Goal: Task Accomplishment & Management: Use online tool/utility

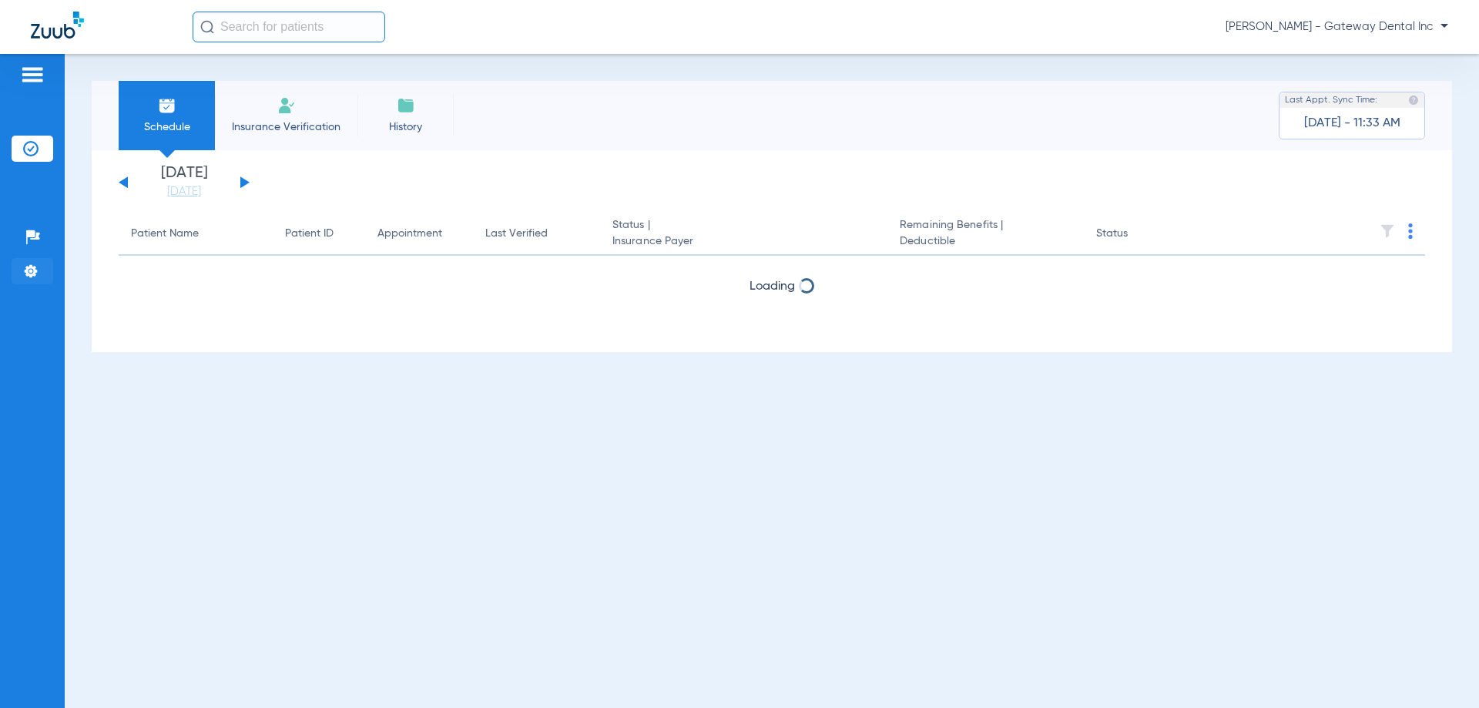
click at [32, 266] on img at bounding box center [30, 271] width 15 height 15
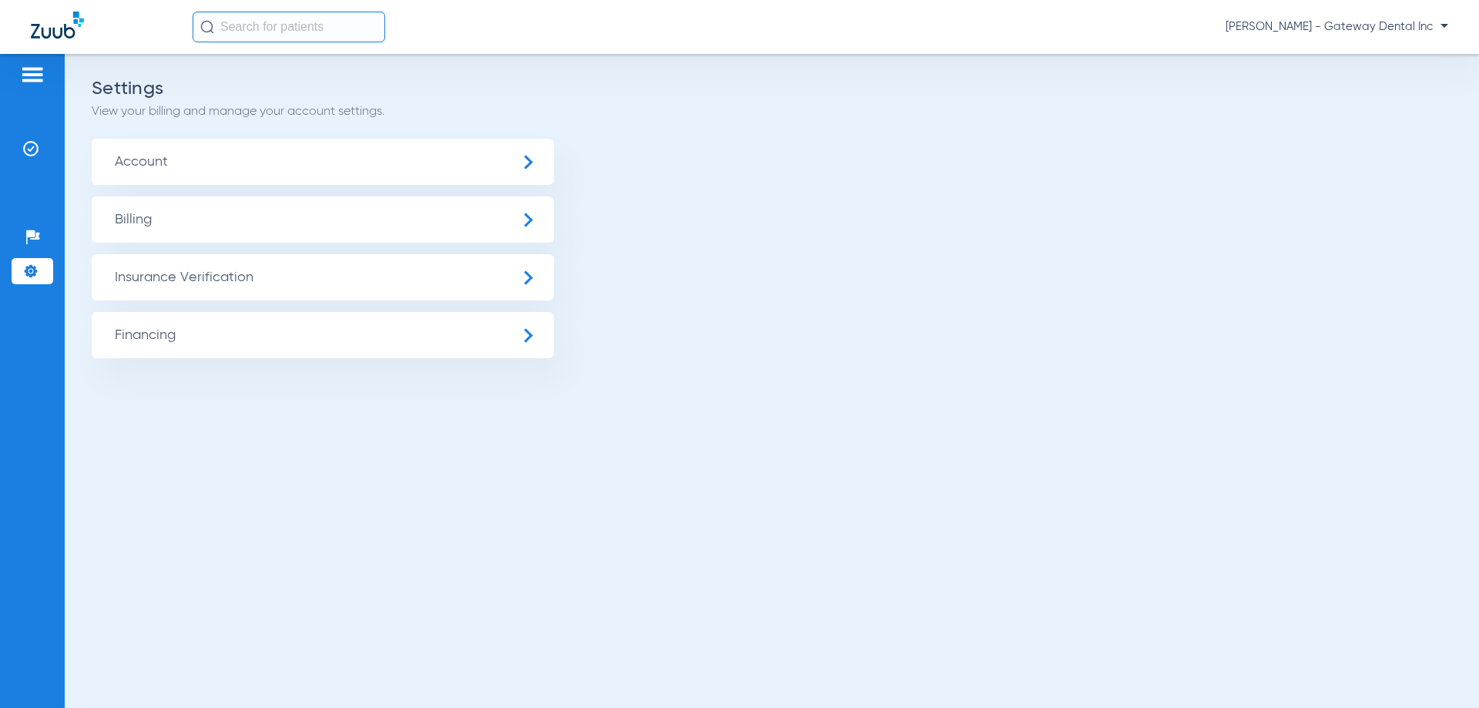
click at [268, 272] on span "Insurance Verification" at bounding box center [323, 277] width 462 height 46
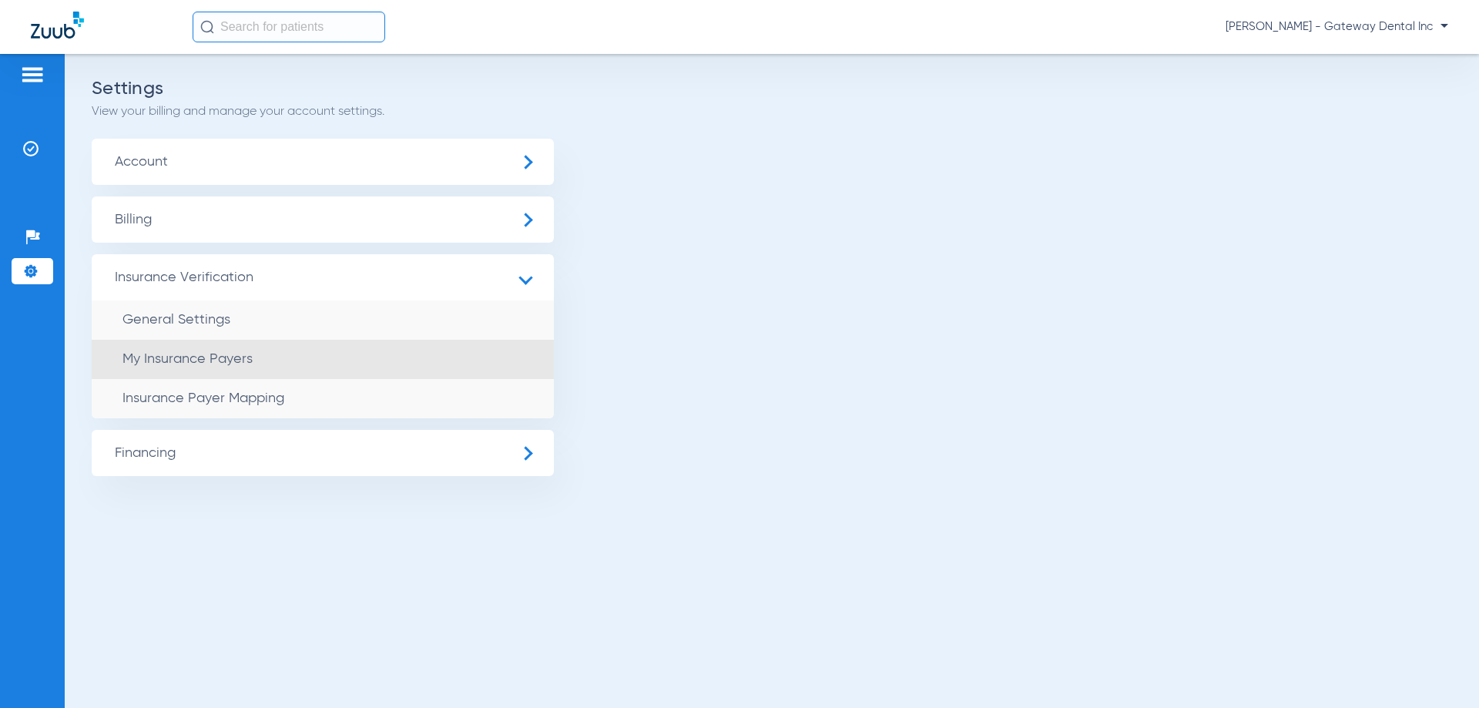
click at [290, 349] on li "My Insurance Payers" at bounding box center [323, 359] width 462 height 39
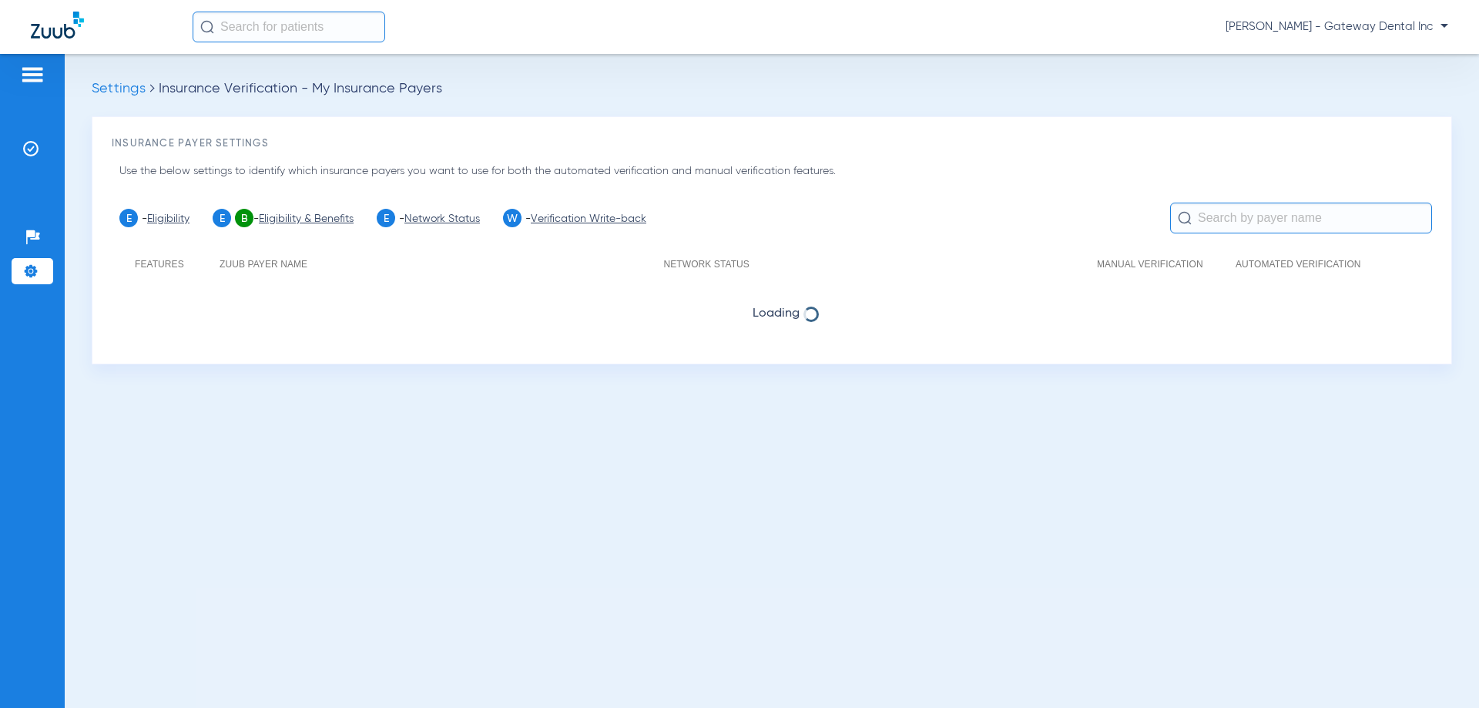
click at [22, 268] on li "Settings" at bounding box center [33, 271] width 42 height 26
click at [25, 267] on img at bounding box center [30, 271] width 15 height 15
click at [26, 267] on img at bounding box center [30, 271] width 15 height 15
click at [27, 267] on img at bounding box center [30, 271] width 15 height 15
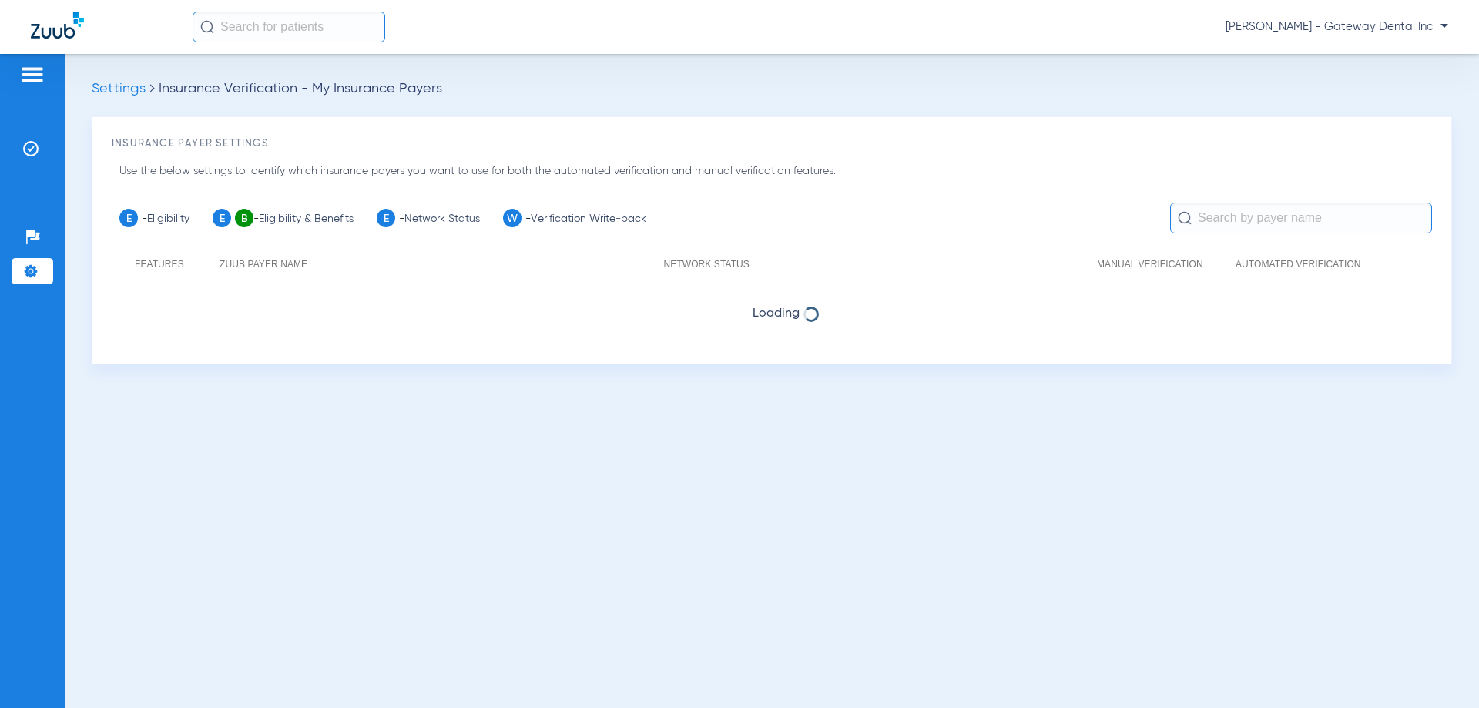
click at [27, 267] on img at bounding box center [30, 271] width 15 height 15
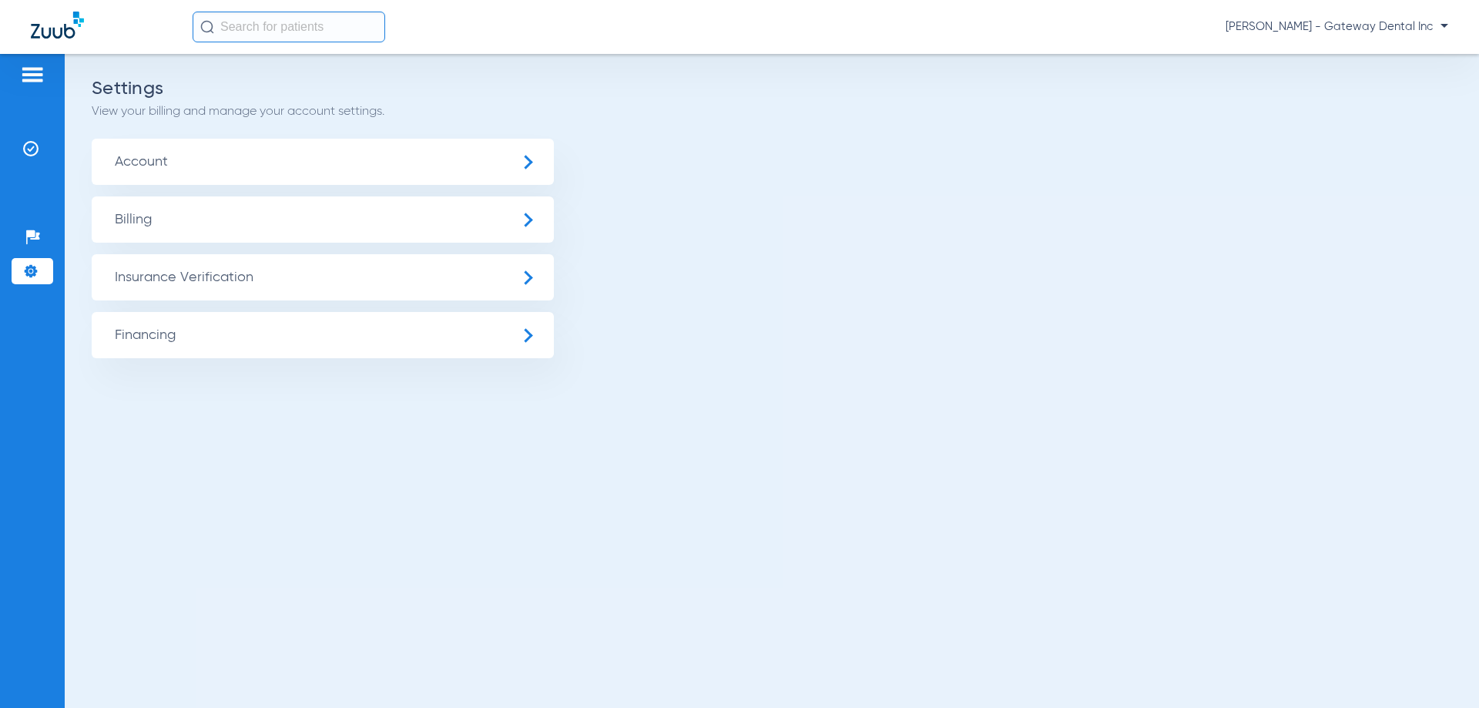
click at [27, 267] on img at bounding box center [30, 271] width 15 height 15
drag, startPoint x: 217, startPoint y: 270, endPoint x: 230, endPoint y: 272, distance: 14.1
click at [217, 270] on span "Insurance Verification" at bounding box center [323, 277] width 462 height 46
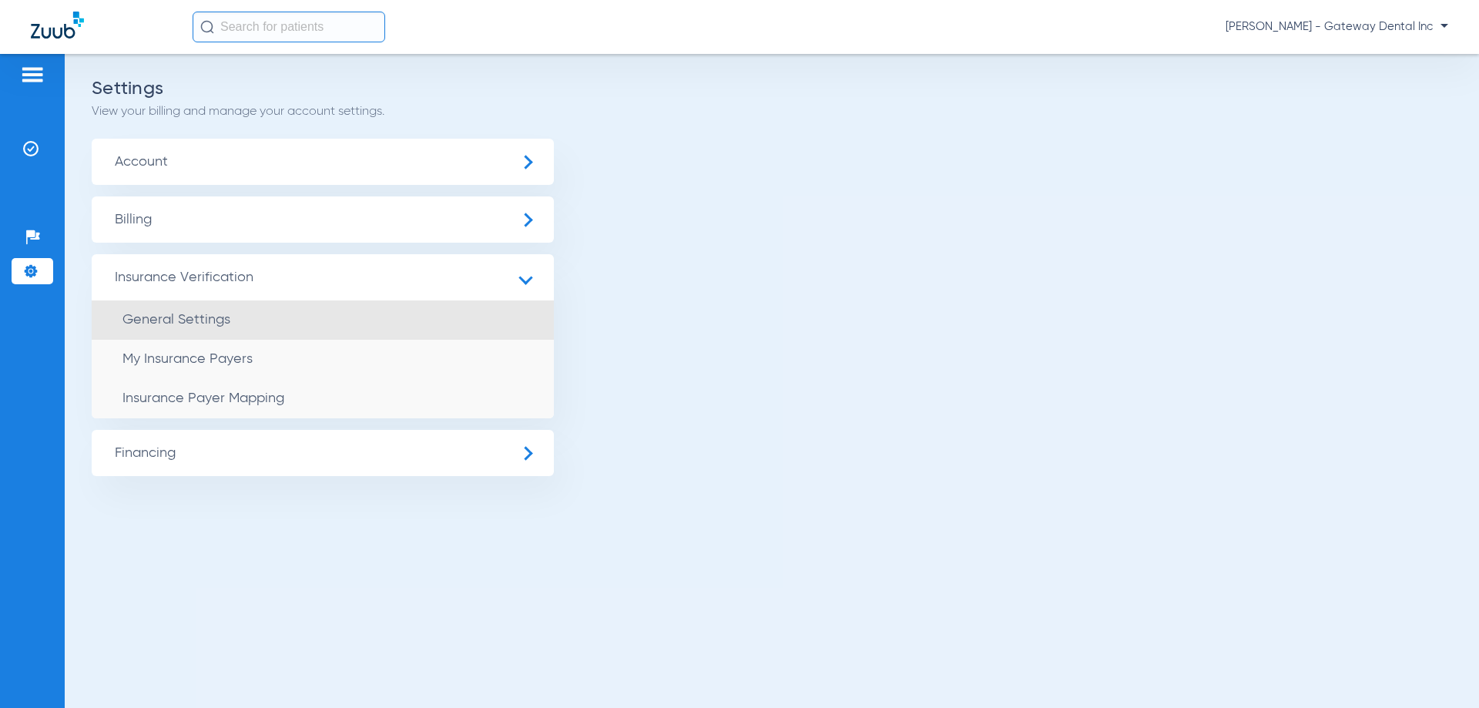
click at [230, 325] on li "General Settings" at bounding box center [323, 319] width 462 height 39
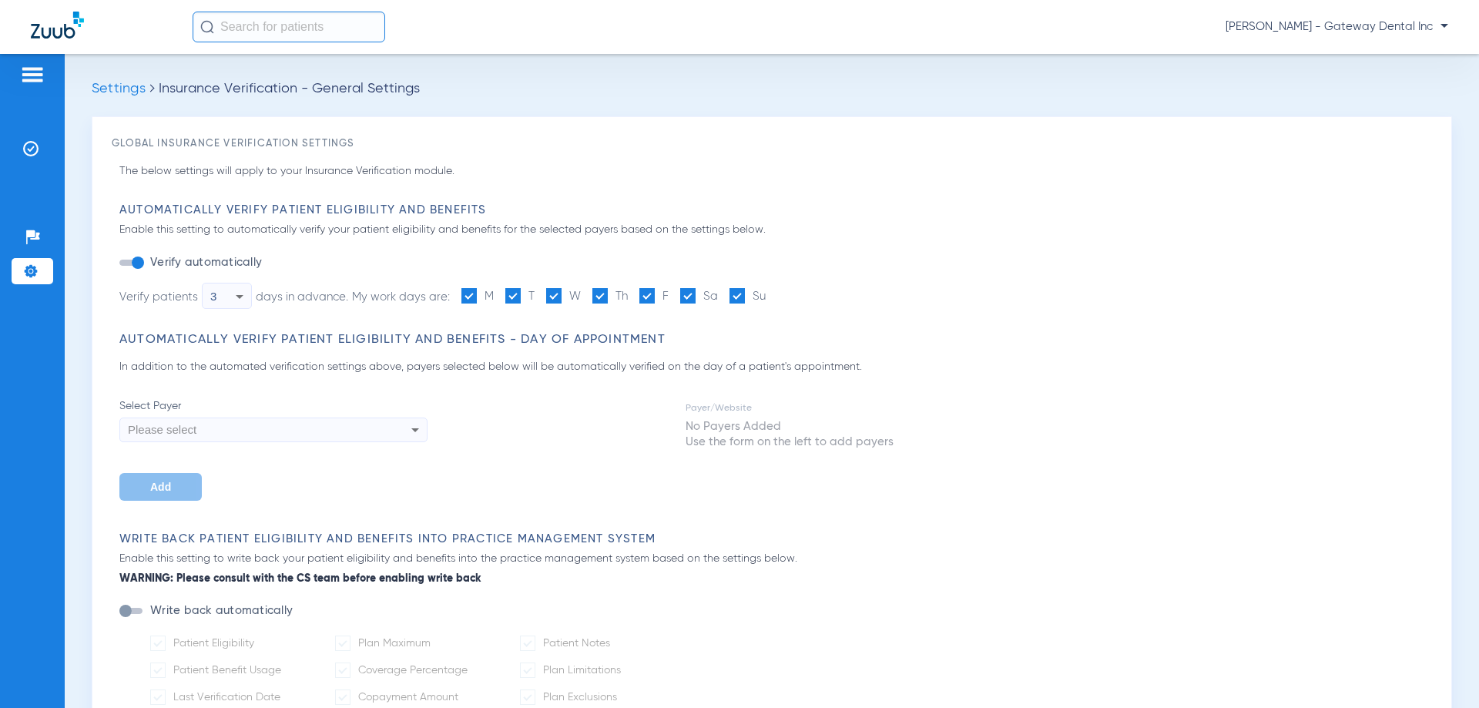
type input "30"
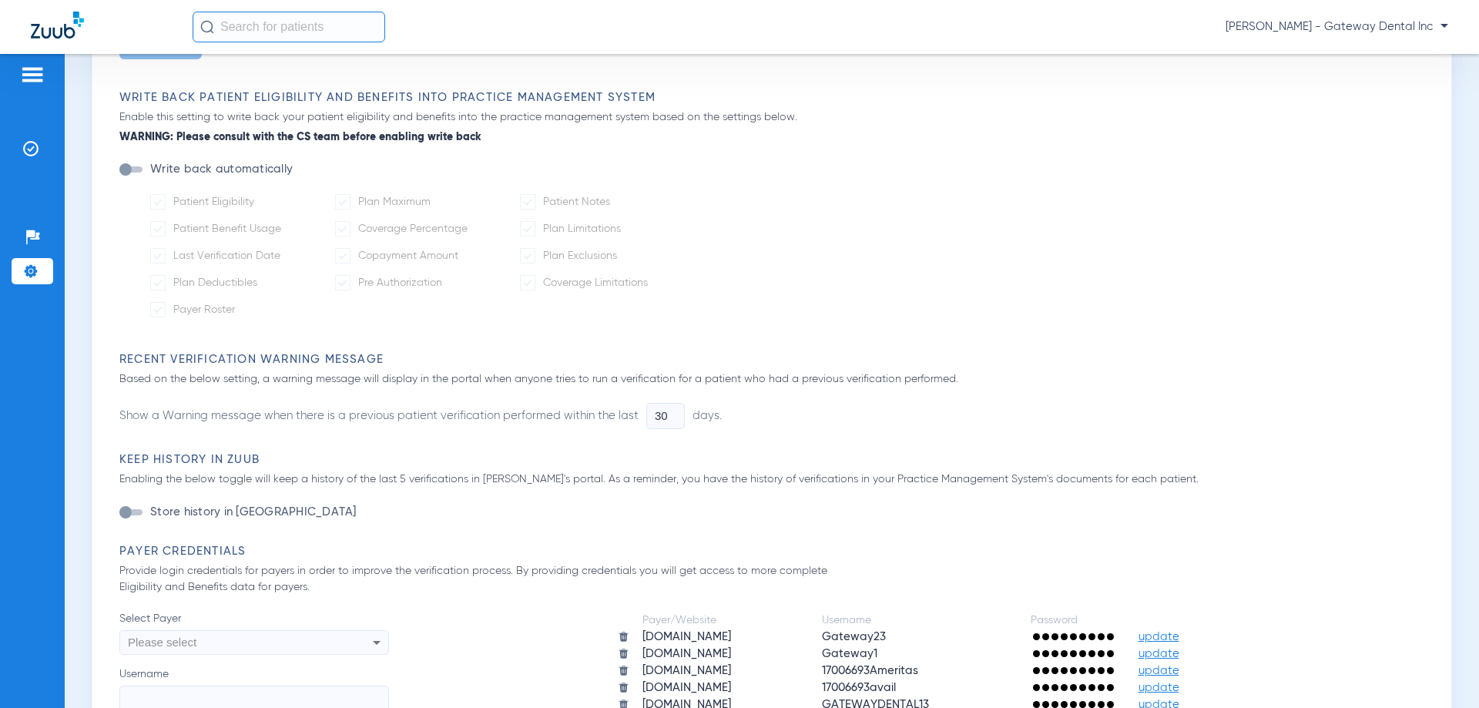
scroll to position [385, 0]
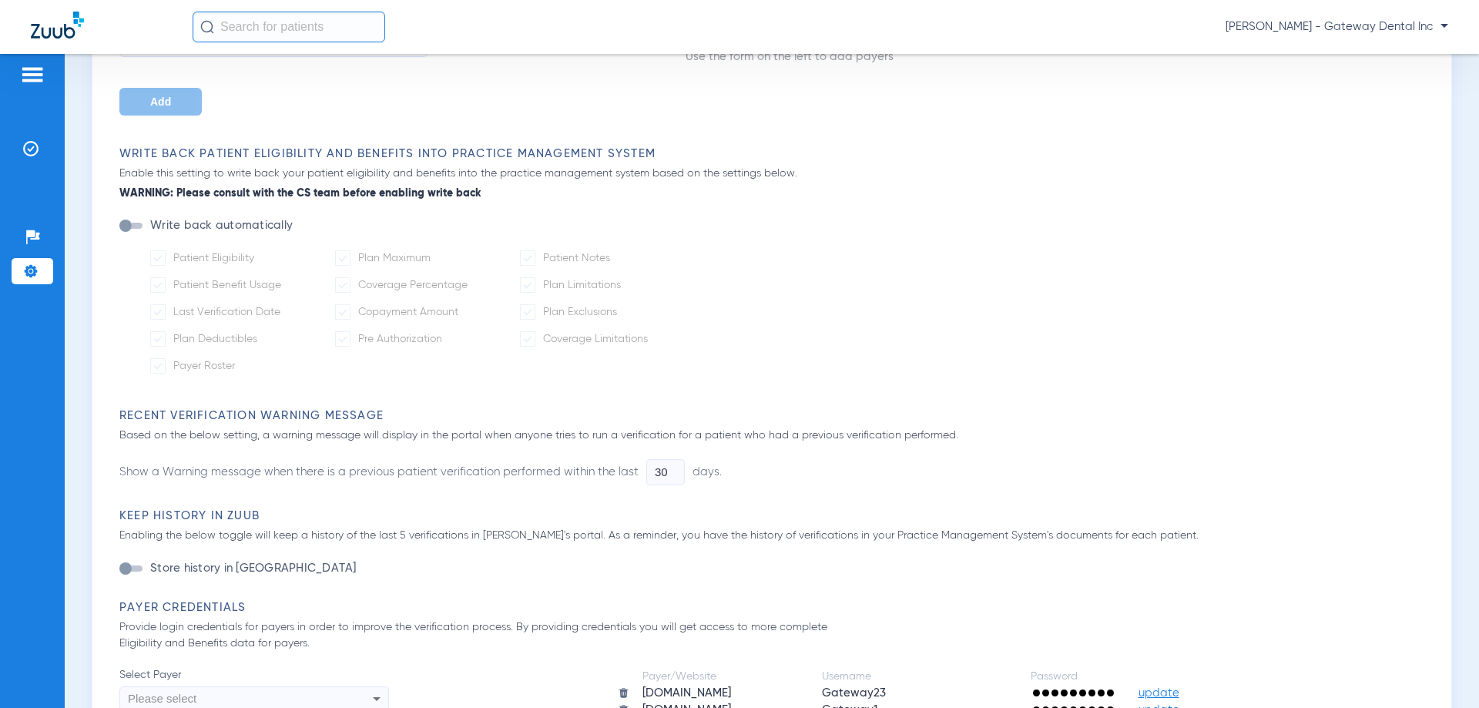
click at [1372, 26] on span "[PERSON_NAME] - Gateway Dental Inc" at bounding box center [1337, 26] width 223 height 15
click at [1391, 55] on span "Account Selection" at bounding box center [1391, 54] width 86 height 11
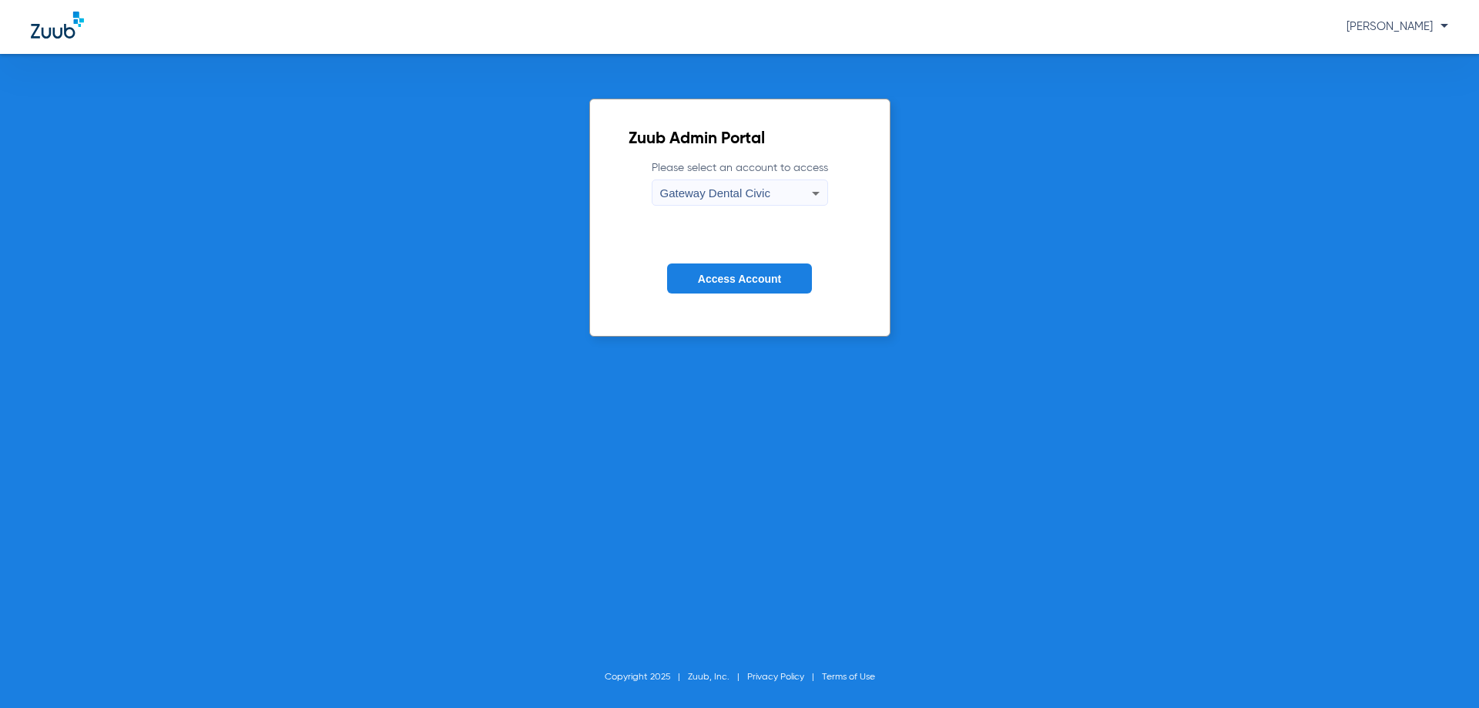
click at [804, 192] on div "Gateway Dental Civic" at bounding box center [736, 193] width 152 height 26
click at [762, 215] on span "Gateway Dental Civic" at bounding box center [716, 219] width 103 height 11
drag, startPoint x: 737, startPoint y: 279, endPoint x: 667, endPoint y: 243, distance: 78.6
click at [735, 279] on span "Access Account" at bounding box center [739, 279] width 83 height 12
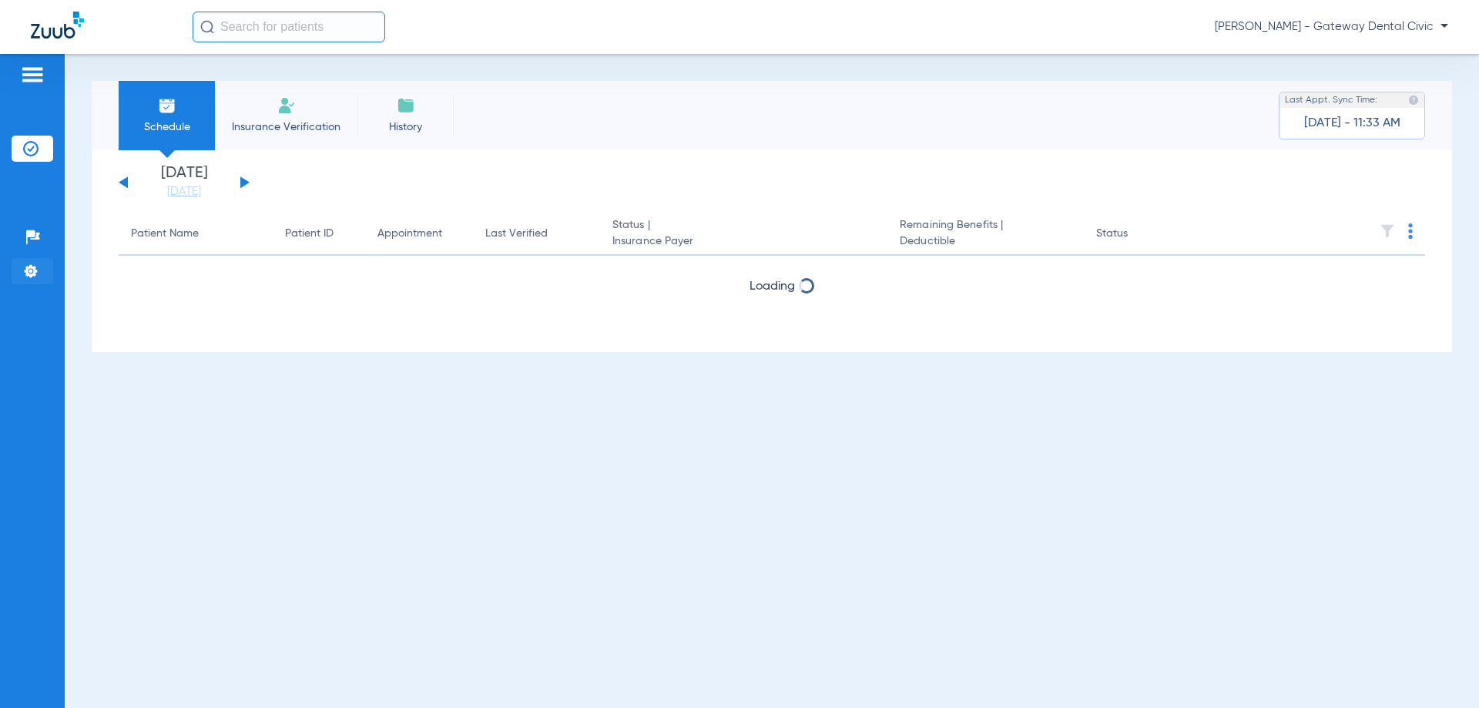
click at [30, 267] on img at bounding box center [30, 271] width 15 height 15
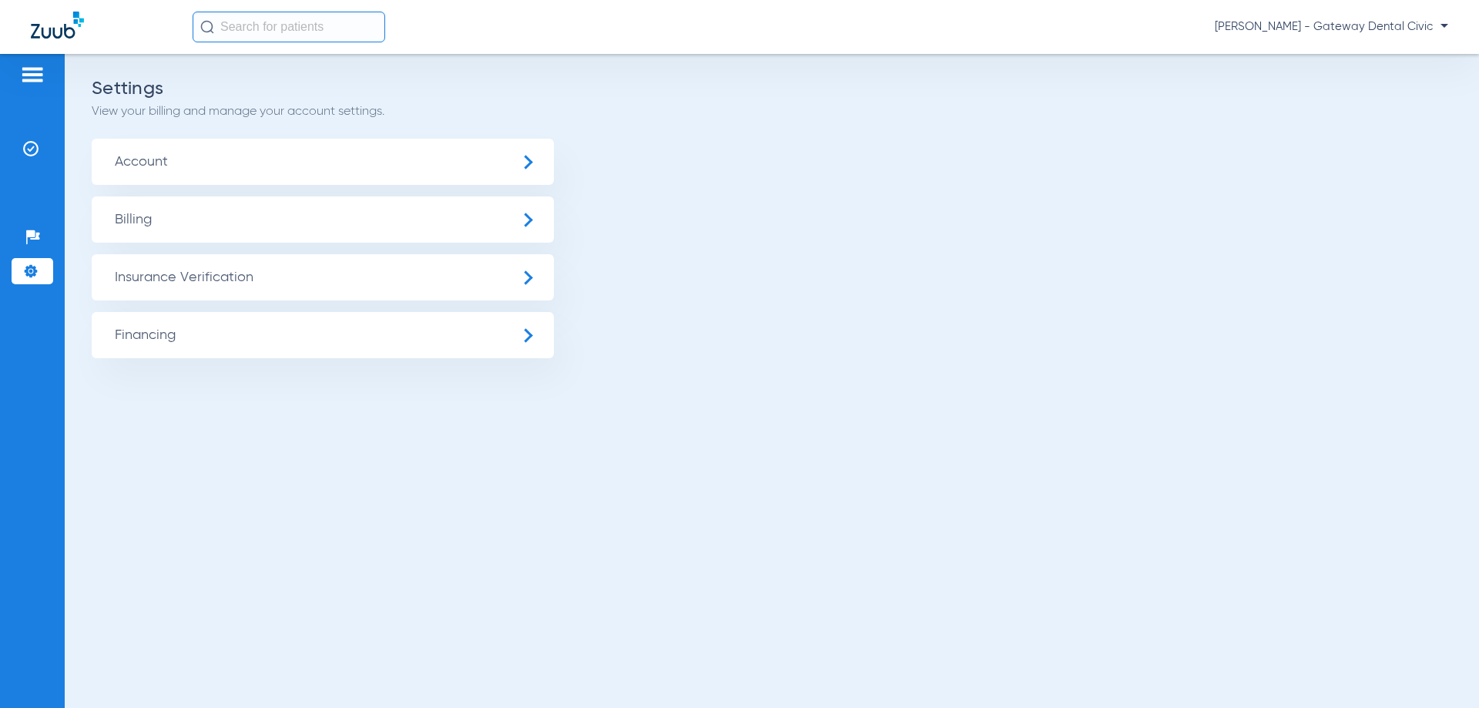
click at [190, 283] on span "Insurance Verification" at bounding box center [323, 277] width 462 height 46
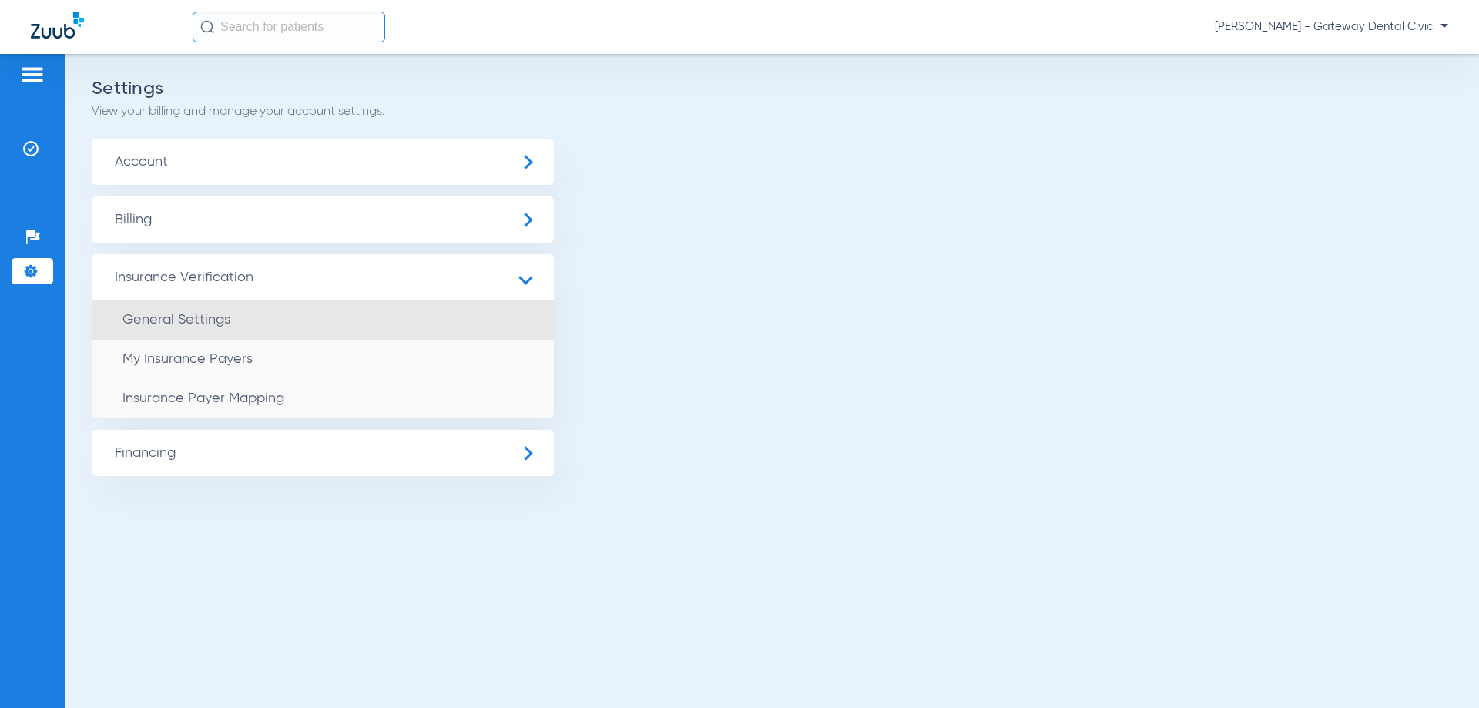
click at [216, 321] on span "General Settings" at bounding box center [177, 320] width 108 height 14
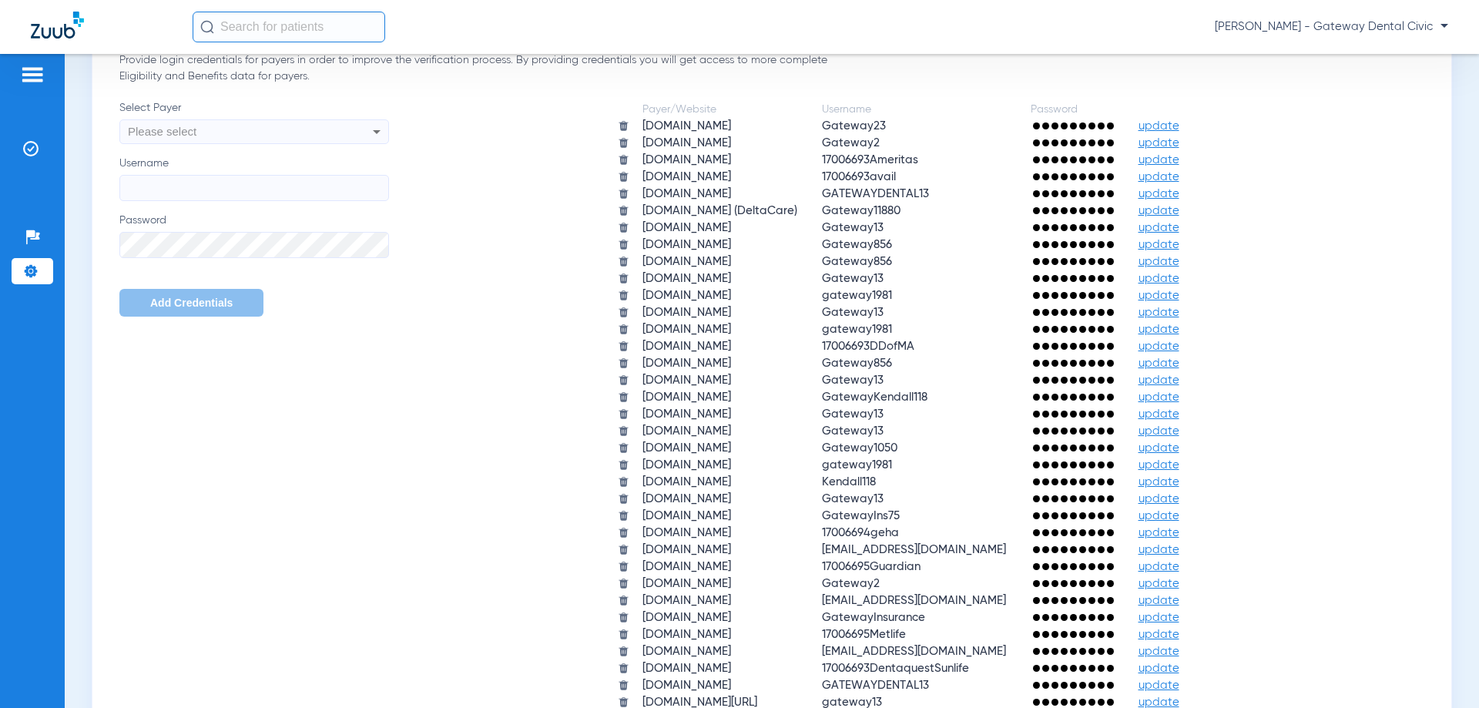
scroll to position [925, 0]
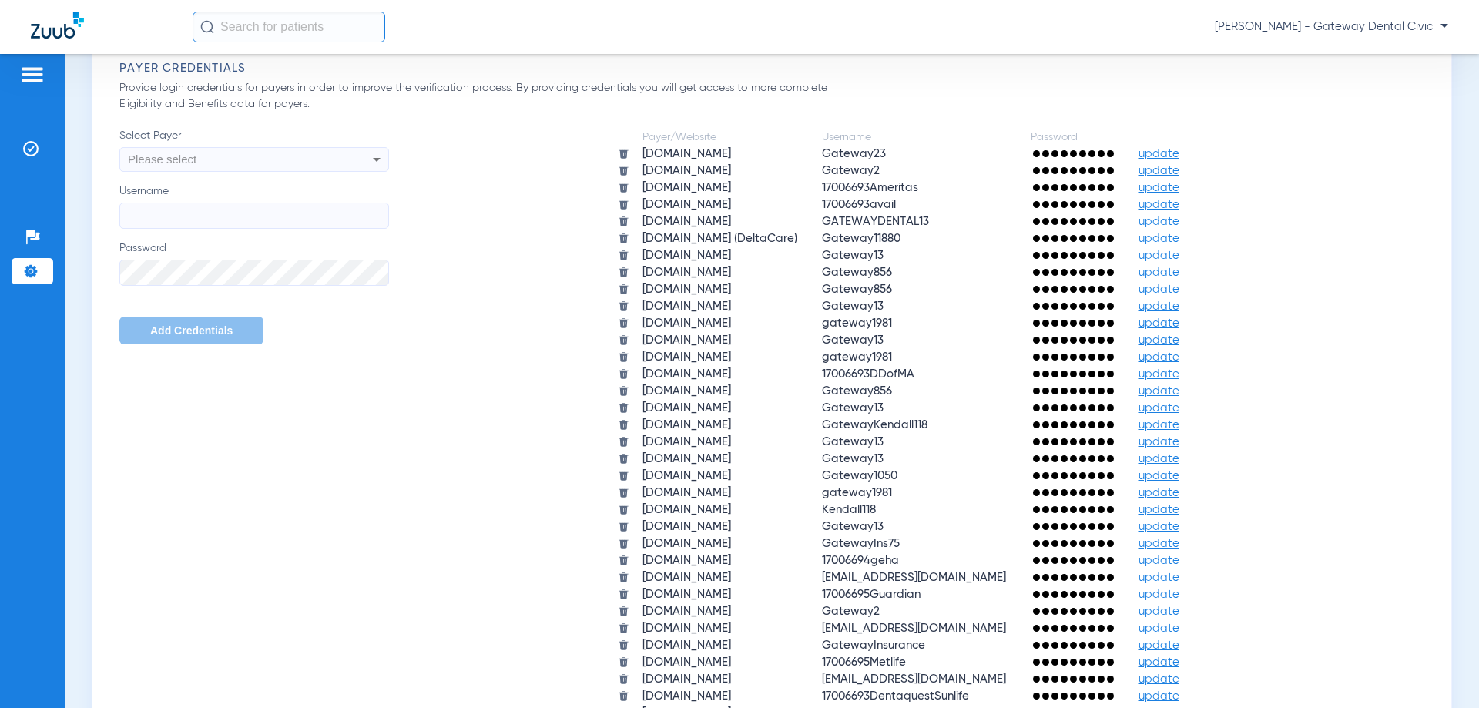
click at [253, 157] on div "Please select" at bounding box center [229, 159] width 202 height 26
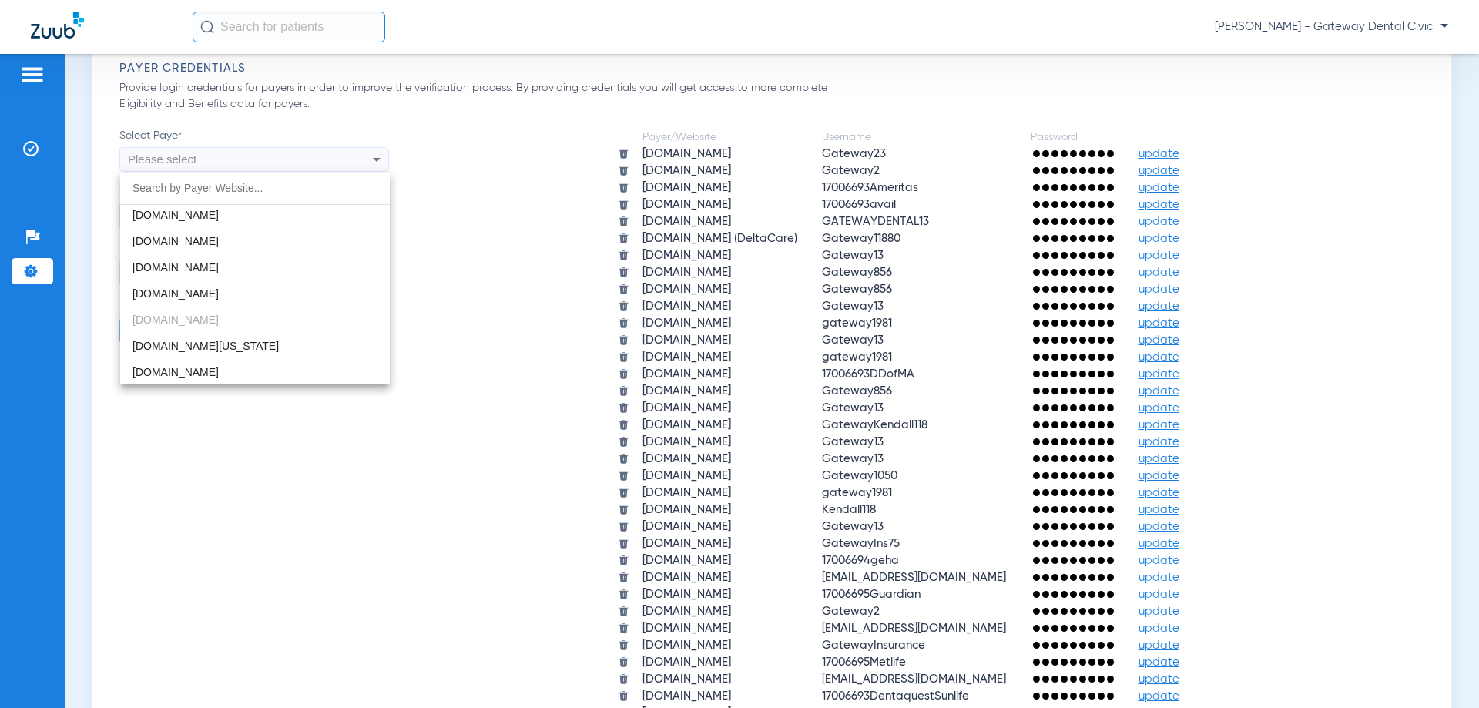
scroll to position [1233, 0]
click at [219, 292] on span "mutualofomahapwp.skygenusasystems.com" at bounding box center [176, 295] width 86 height 12
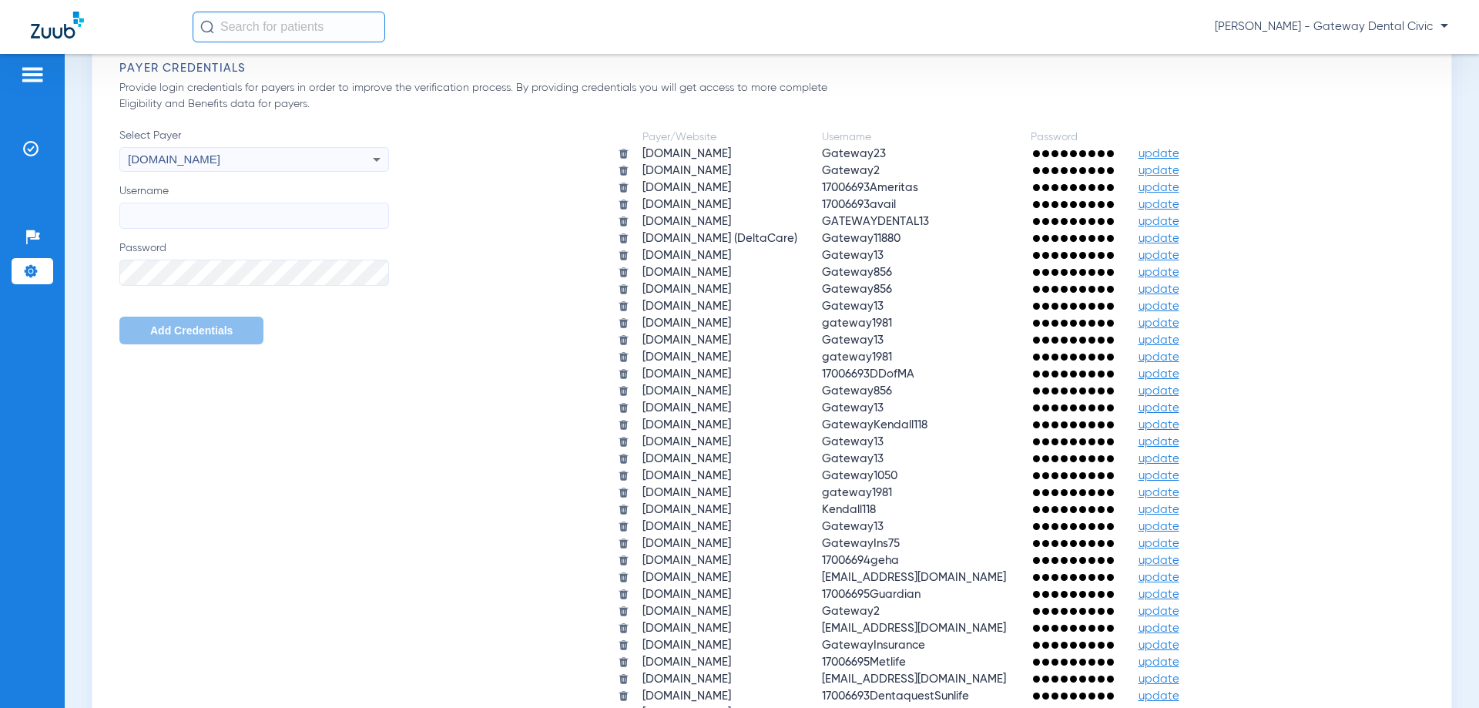
click at [159, 217] on input "Username" at bounding box center [254, 216] width 270 height 26
paste input "0817000331"
type input "0817000331"
drag, startPoint x: 235, startPoint y: 213, endPoint x: 116, endPoint y: 212, distance: 118.7
click at [116, 212] on div "The below settings will apply to your Insurance Verification module. Automatica…" at bounding box center [772, 418] width 1321 height 2358
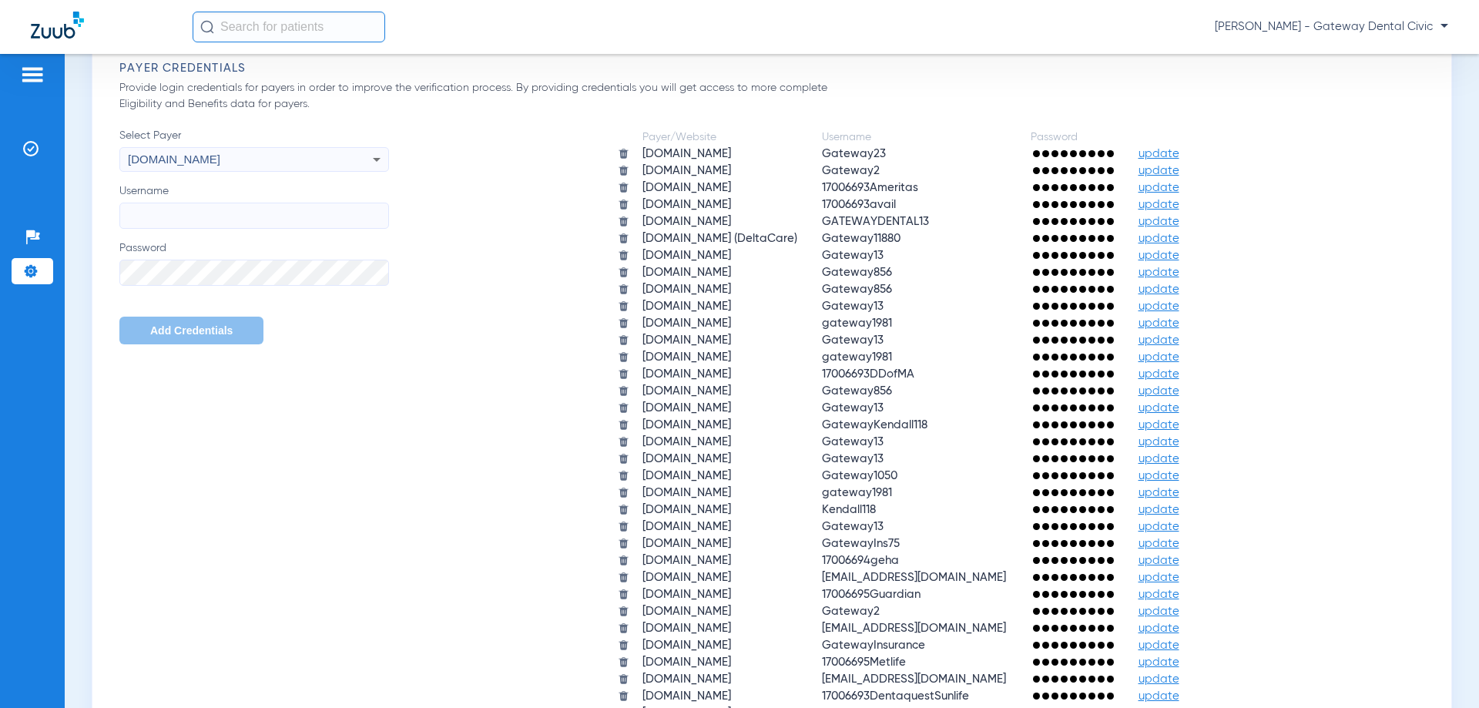
click at [138, 200] on label "Username" at bounding box center [254, 205] width 270 height 45
click at [138, 203] on input "Username" at bounding box center [254, 216] width 270 height 26
click at [142, 211] on input "Username" at bounding box center [254, 216] width 270 height 26
paste input "gatewaycivic2"
type input "gatewaycivic2"
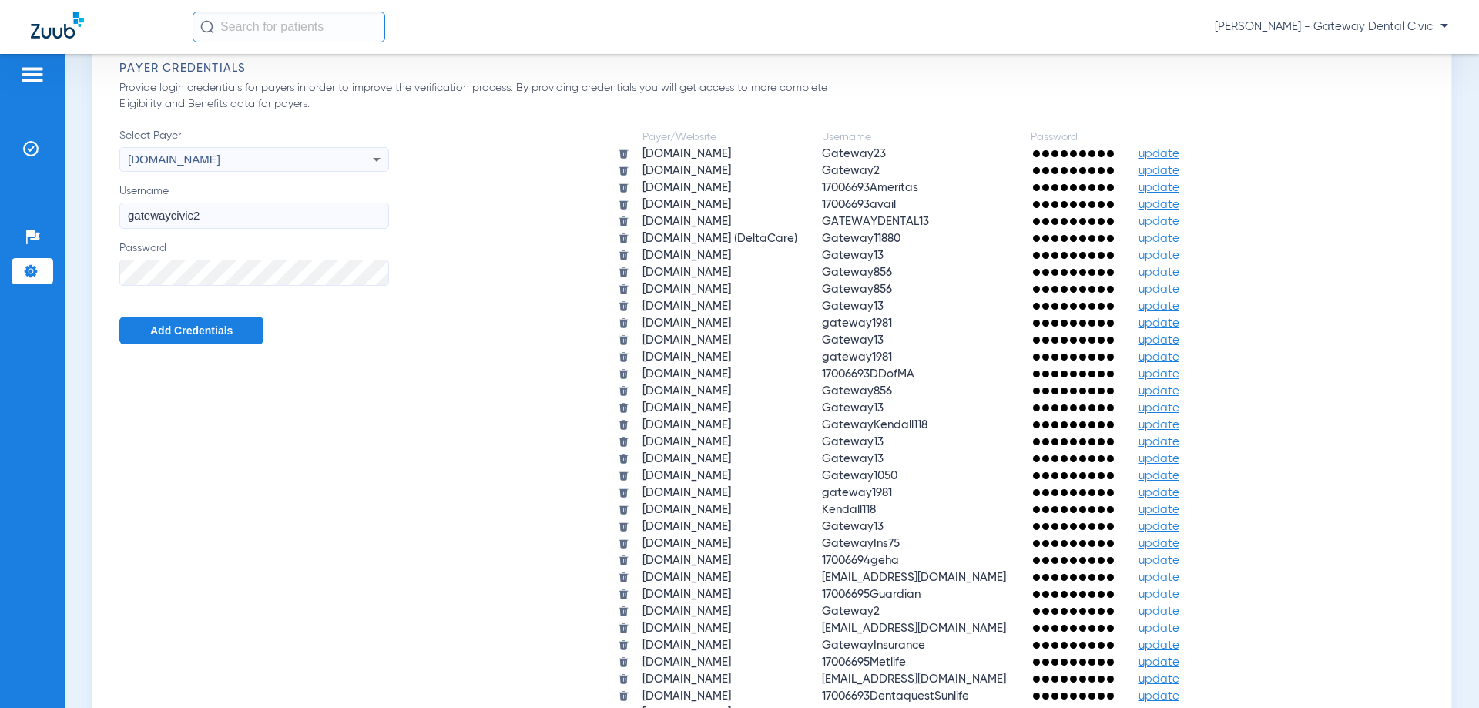
click at [55, 270] on div "Patients Insurance Verification Setup Help Center Settings Settings Insurance V…" at bounding box center [739, 408] width 1479 height 708
click at [148, 393] on div "Select Payer mutualofomahapwp.skygenusasystems.com Username gatewaycivic2 Passw…" at bounding box center [775, 442] width 1313 height 629
click at [184, 332] on span "Add Credentials" at bounding box center [191, 330] width 82 height 12
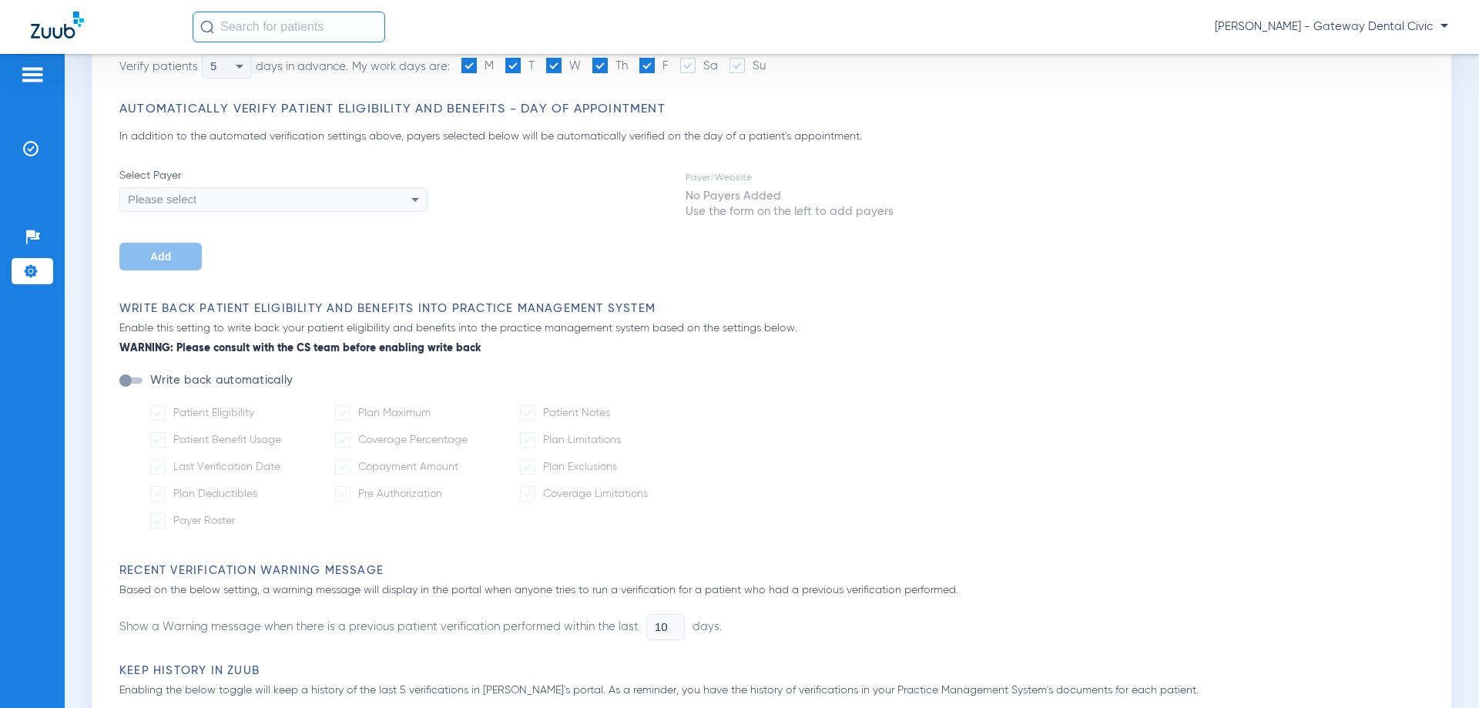
scroll to position [0, 0]
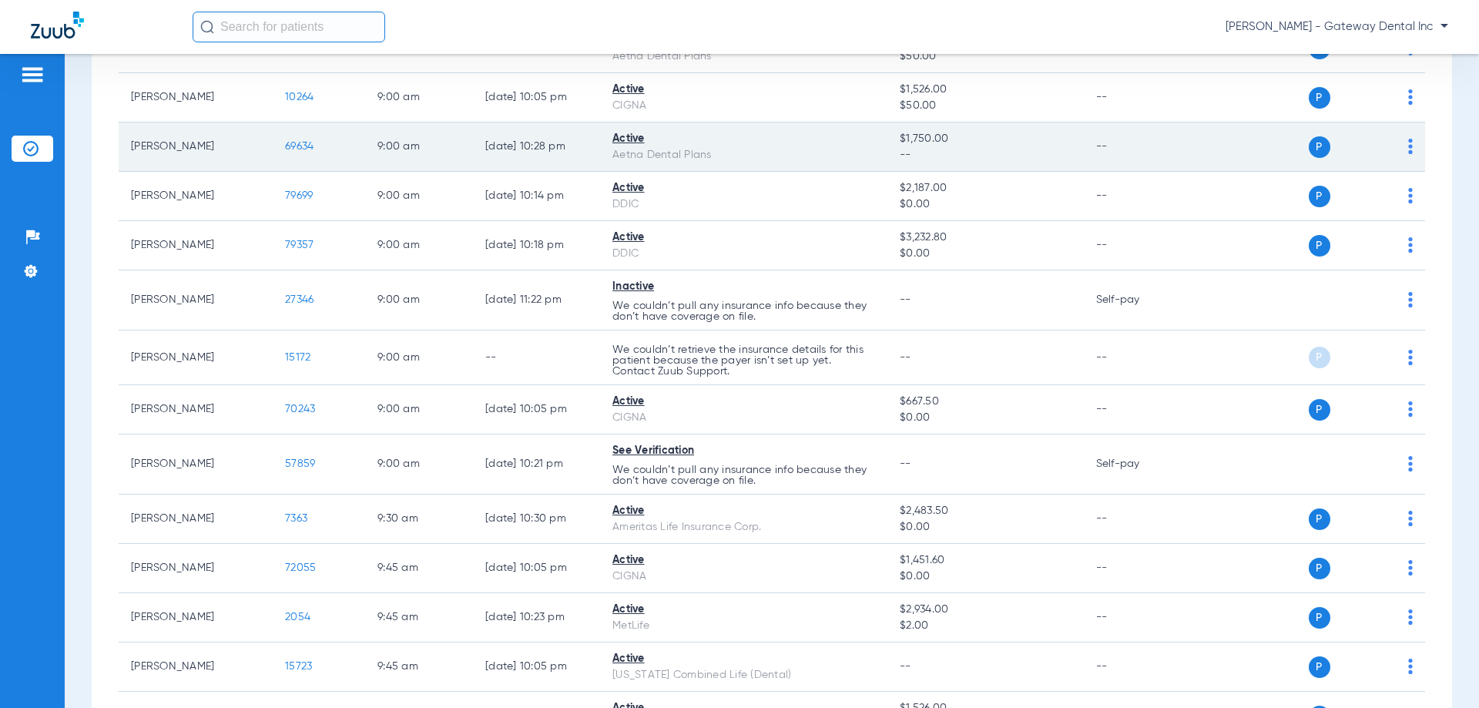
scroll to position [231, 0]
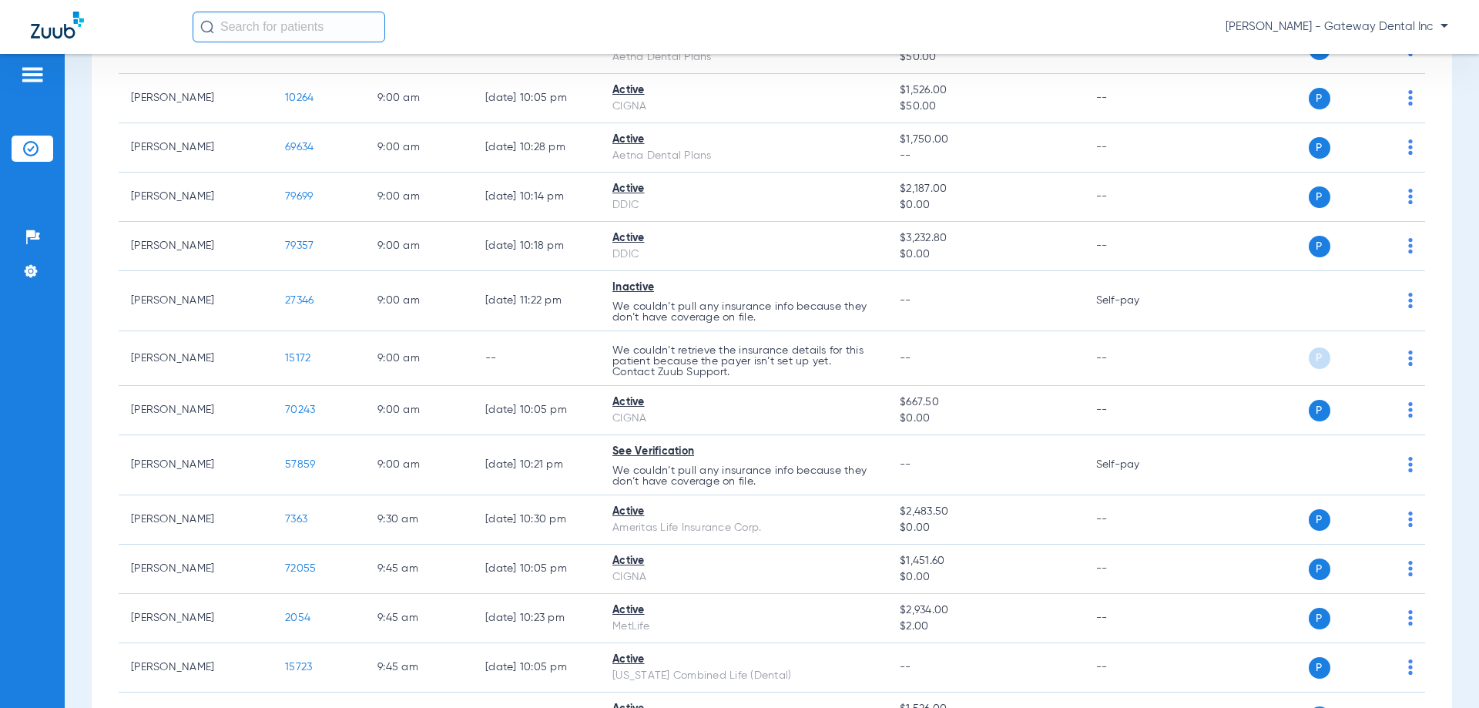
click at [1410, 25] on span "[PERSON_NAME] - Gateway Dental Inc" at bounding box center [1337, 26] width 223 height 15
click at [1381, 55] on span "Account Selection" at bounding box center [1391, 54] width 86 height 11
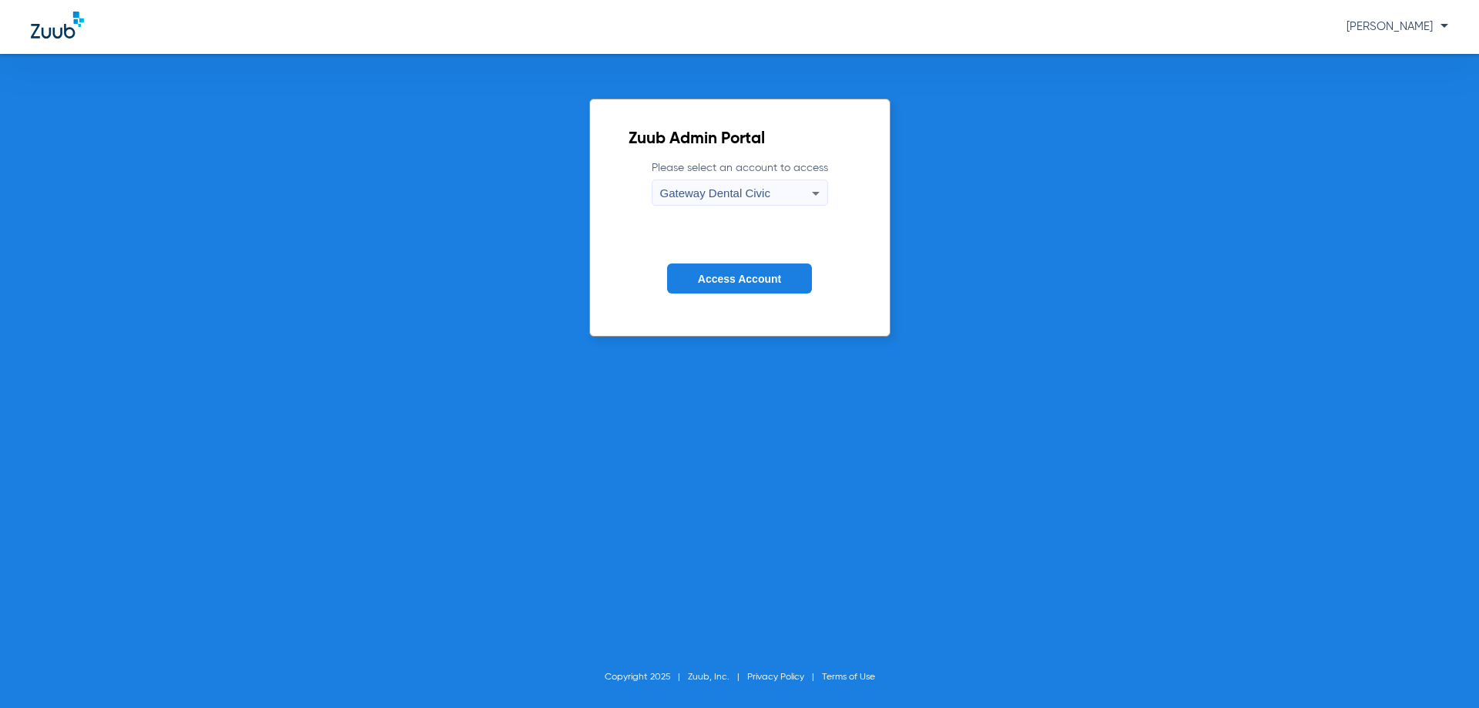
click at [785, 195] on div "Gateway Dental Civic" at bounding box center [736, 193] width 152 height 26
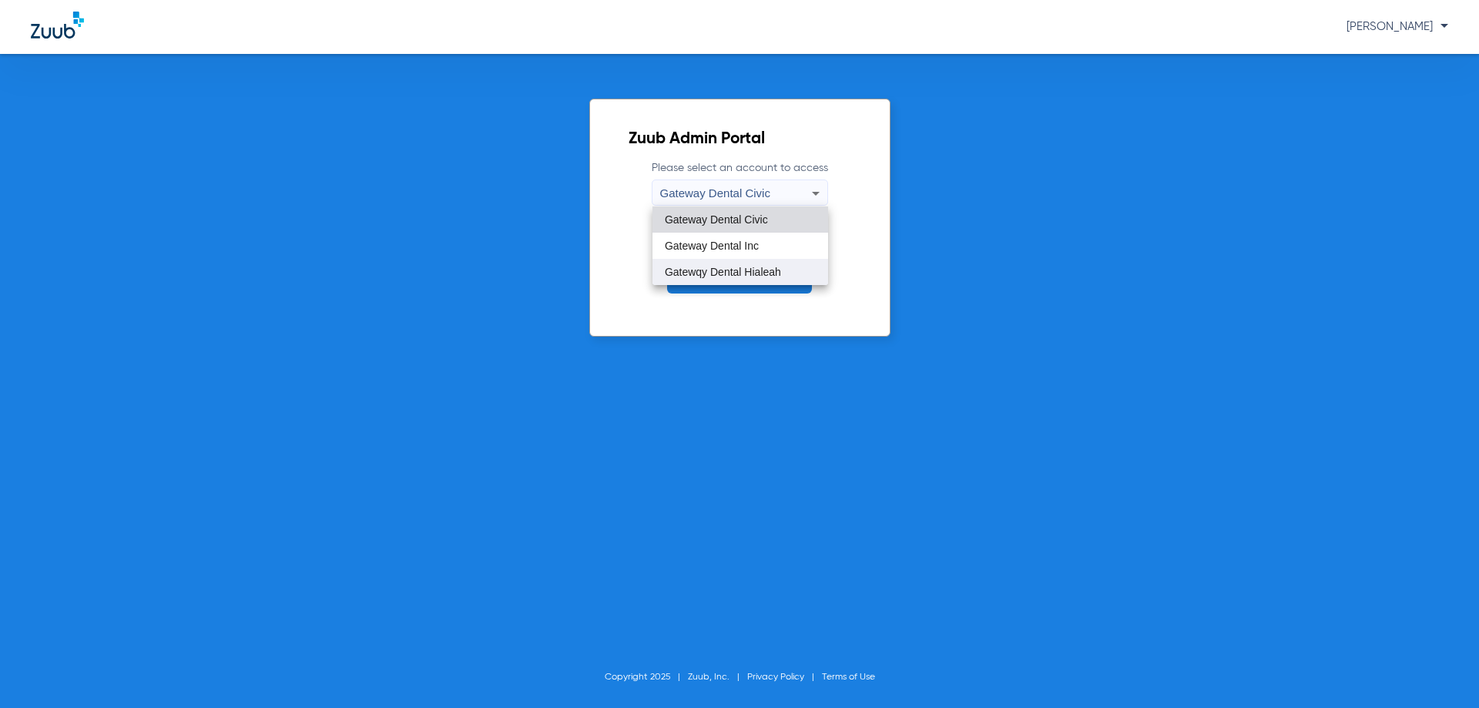
click at [737, 277] on span "Gatewqy Dental Hialeah" at bounding box center [723, 272] width 116 height 11
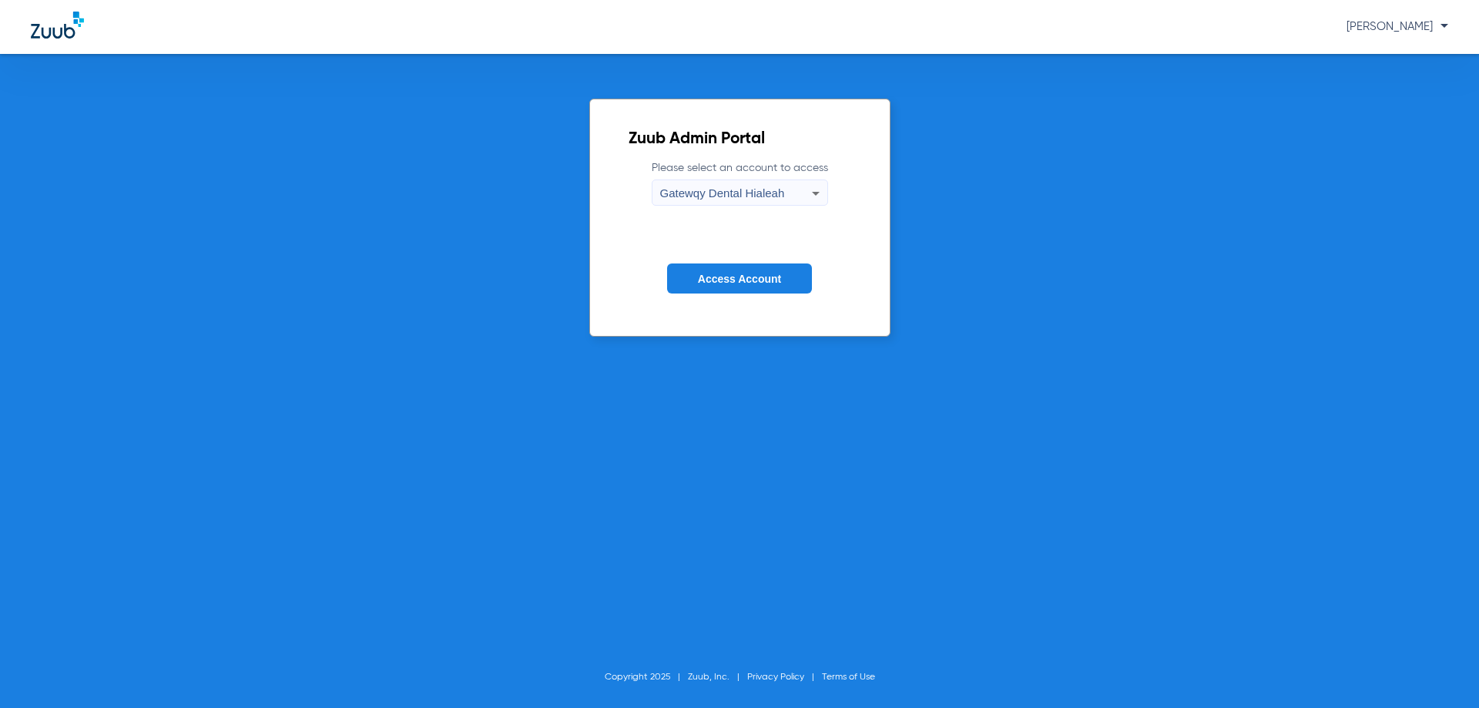
click at [735, 280] on span "Access Account" at bounding box center [739, 279] width 83 height 12
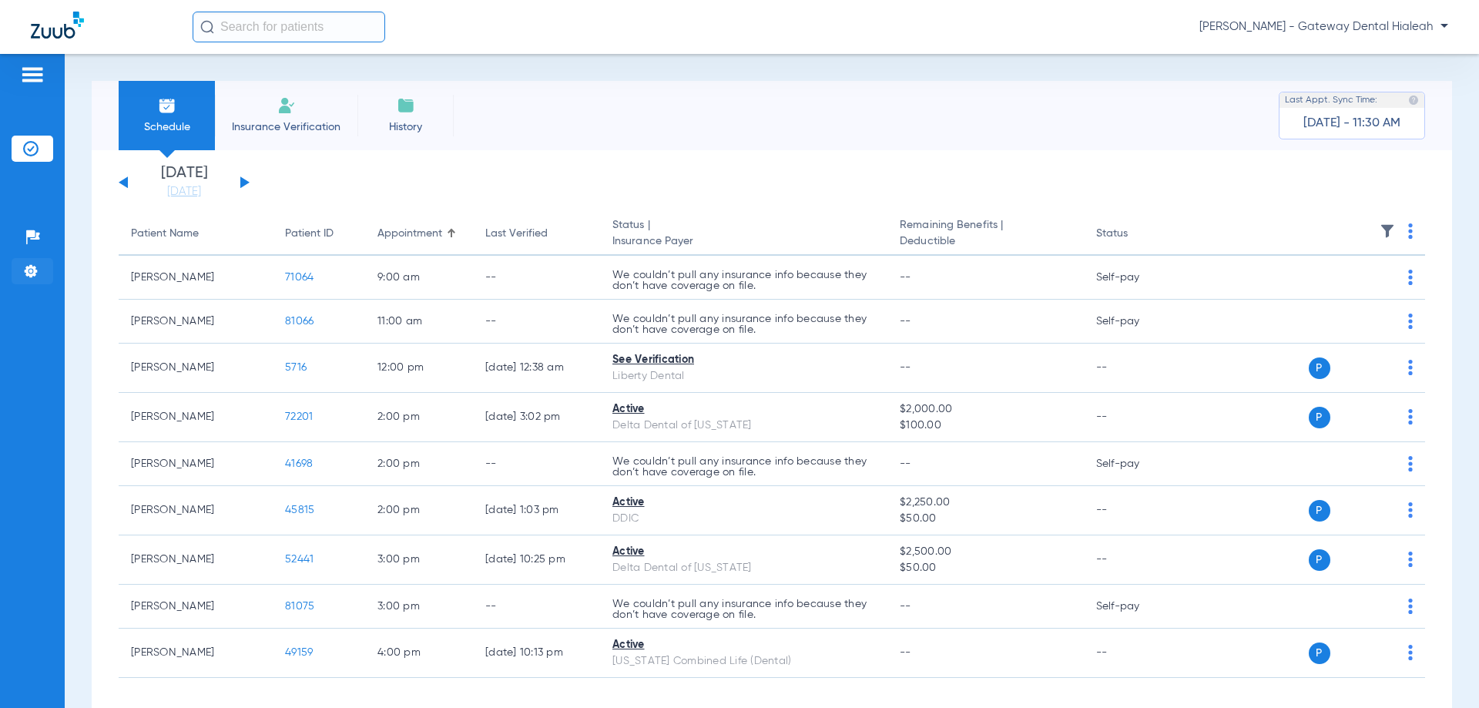
click at [32, 277] on img at bounding box center [30, 271] width 15 height 15
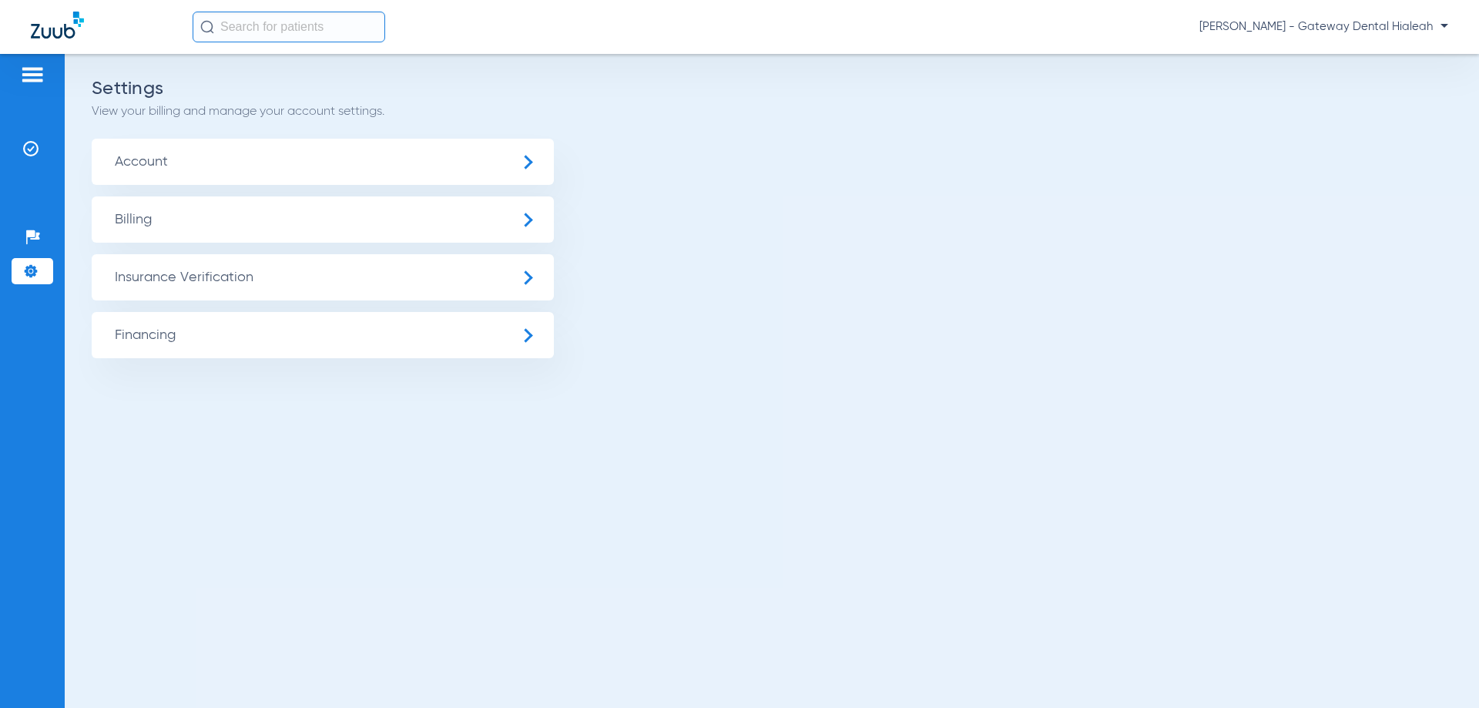
click at [266, 270] on span "Insurance Verification" at bounding box center [323, 277] width 462 height 46
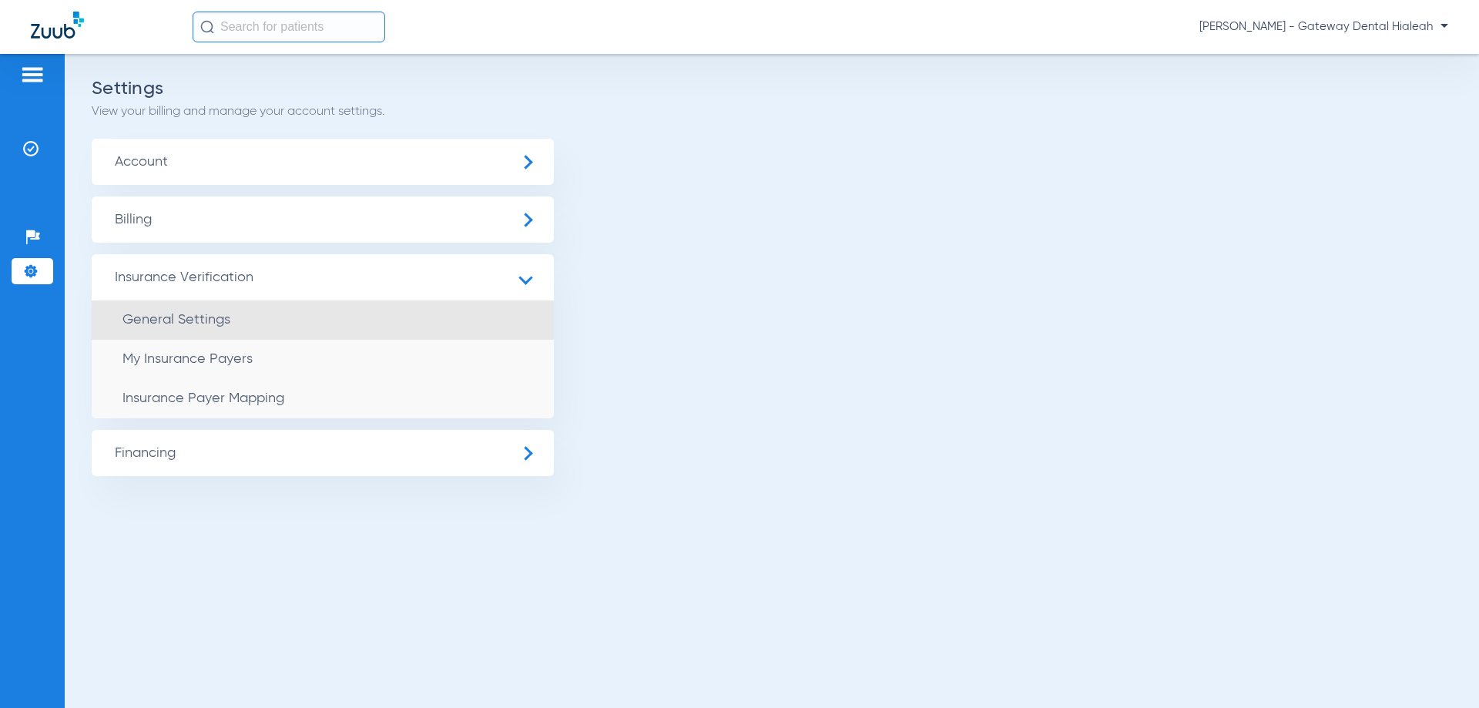
click at [206, 324] on span "General Settings" at bounding box center [177, 320] width 108 height 14
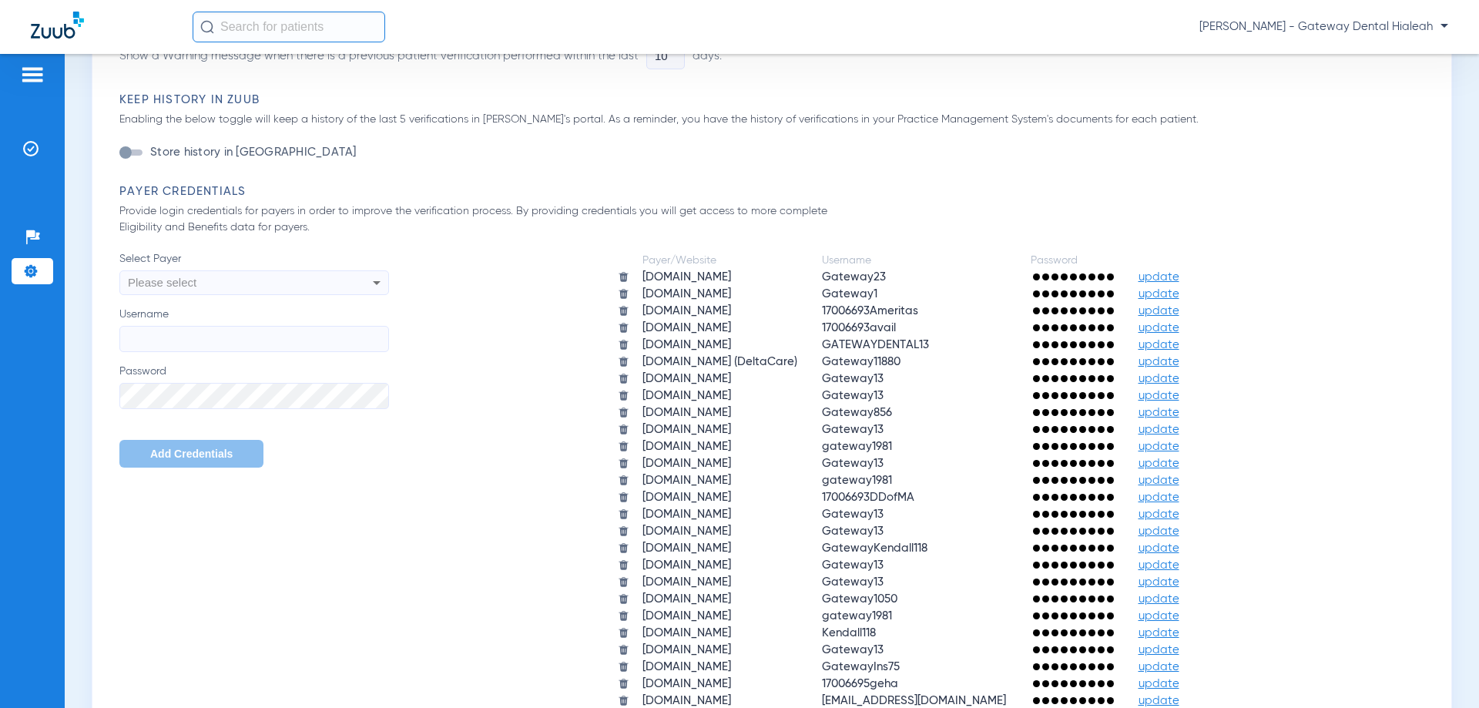
scroll to position [771, 0]
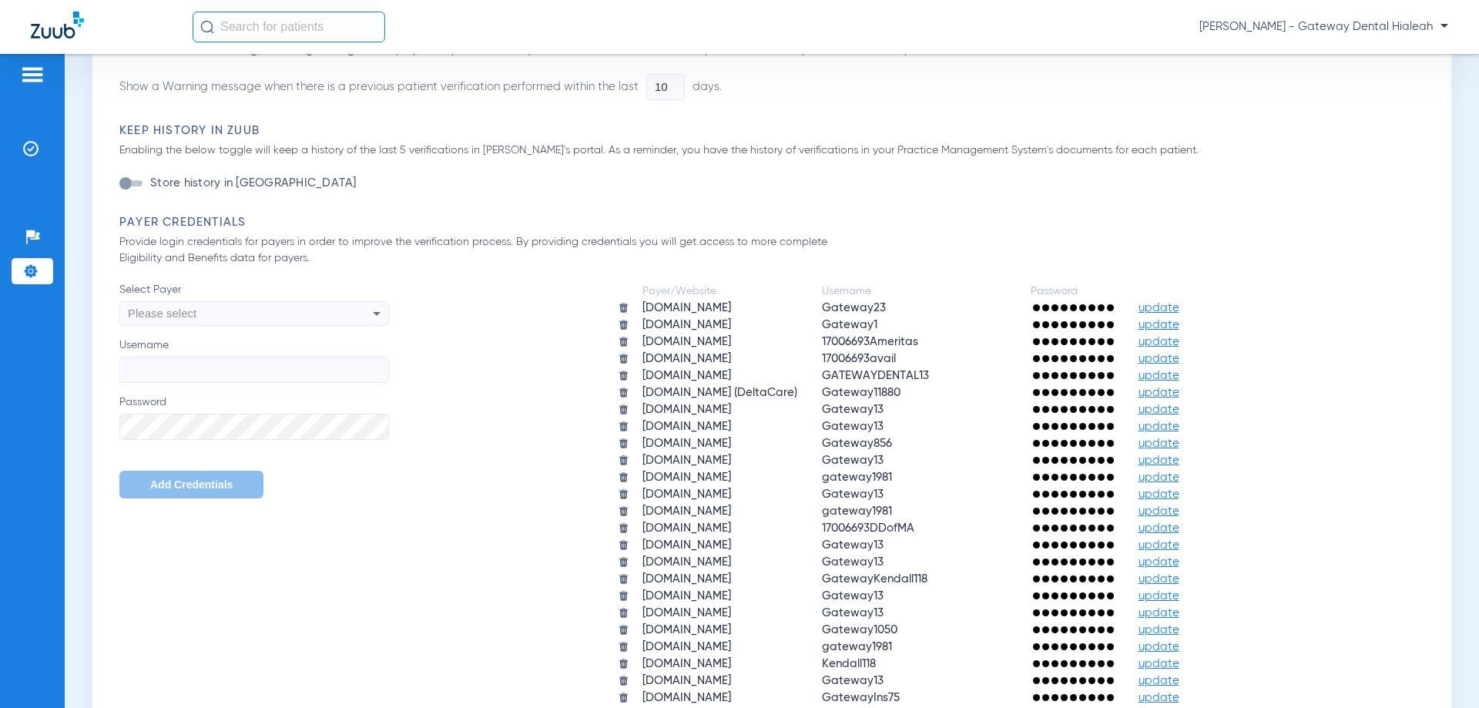
click at [187, 316] on span "Please select" at bounding box center [162, 313] width 69 height 13
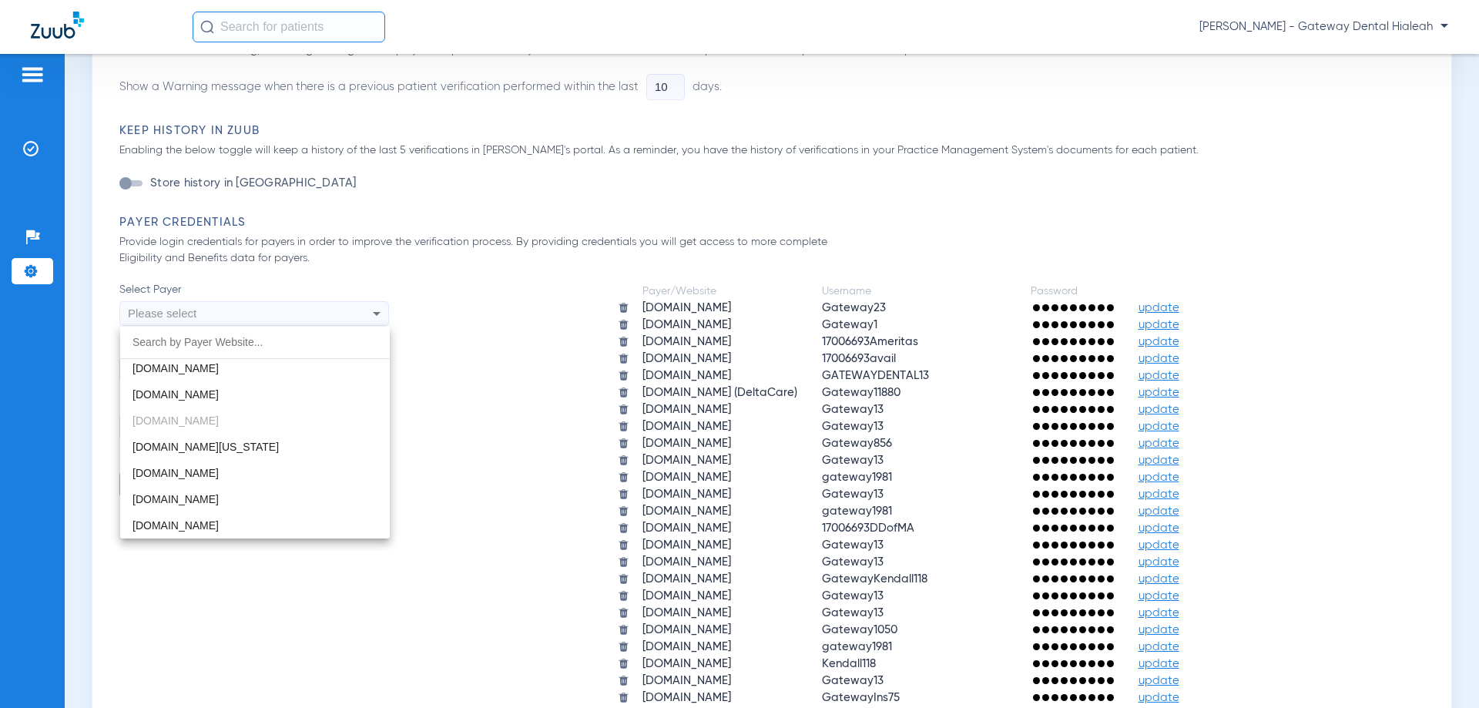
scroll to position [1233, 0]
click at [215, 450] on span "mutualofomahapwp.skygenusasystems.com" at bounding box center [176, 449] width 86 height 12
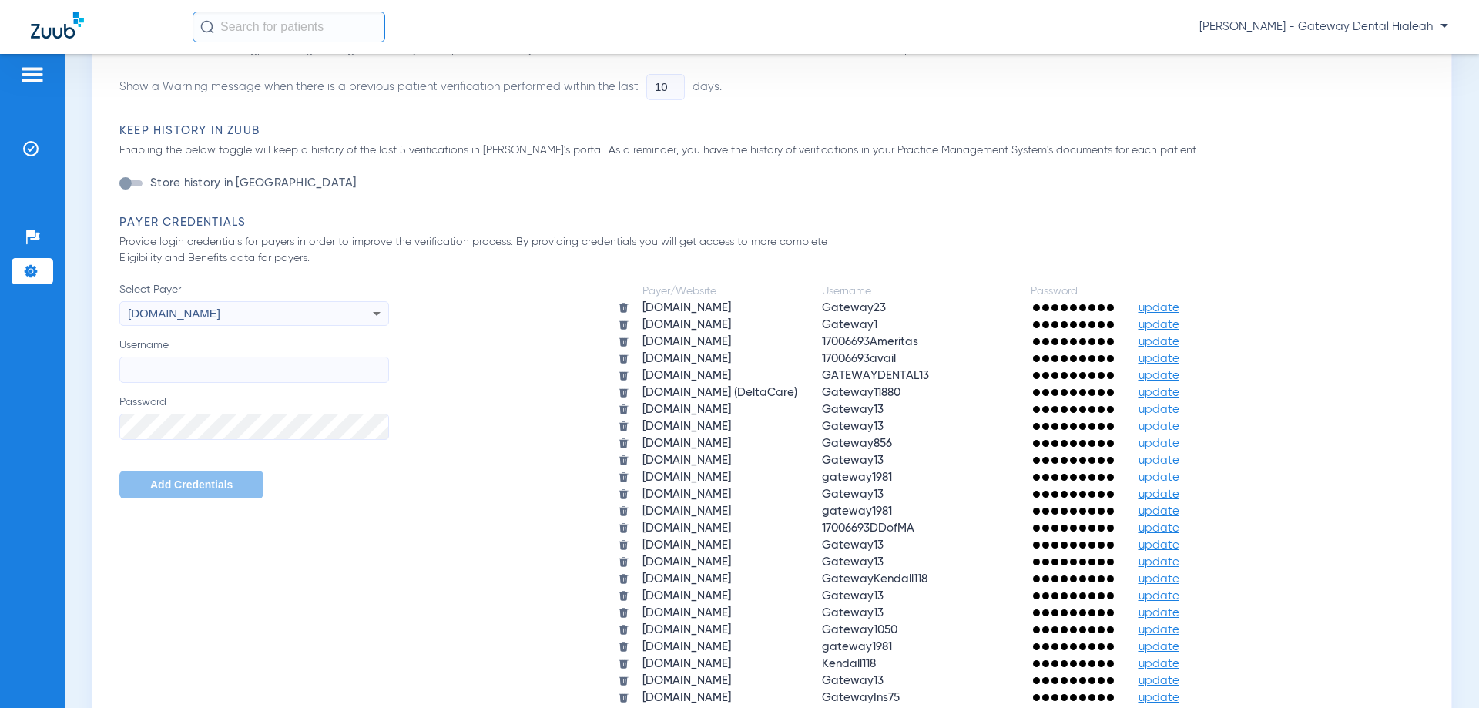
click at [172, 366] on input "Username" at bounding box center [254, 370] width 270 height 26
type input "gateway1800"
click at [200, 478] on span "Add Credentials" at bounding box center [191, 484] width 82 height 12
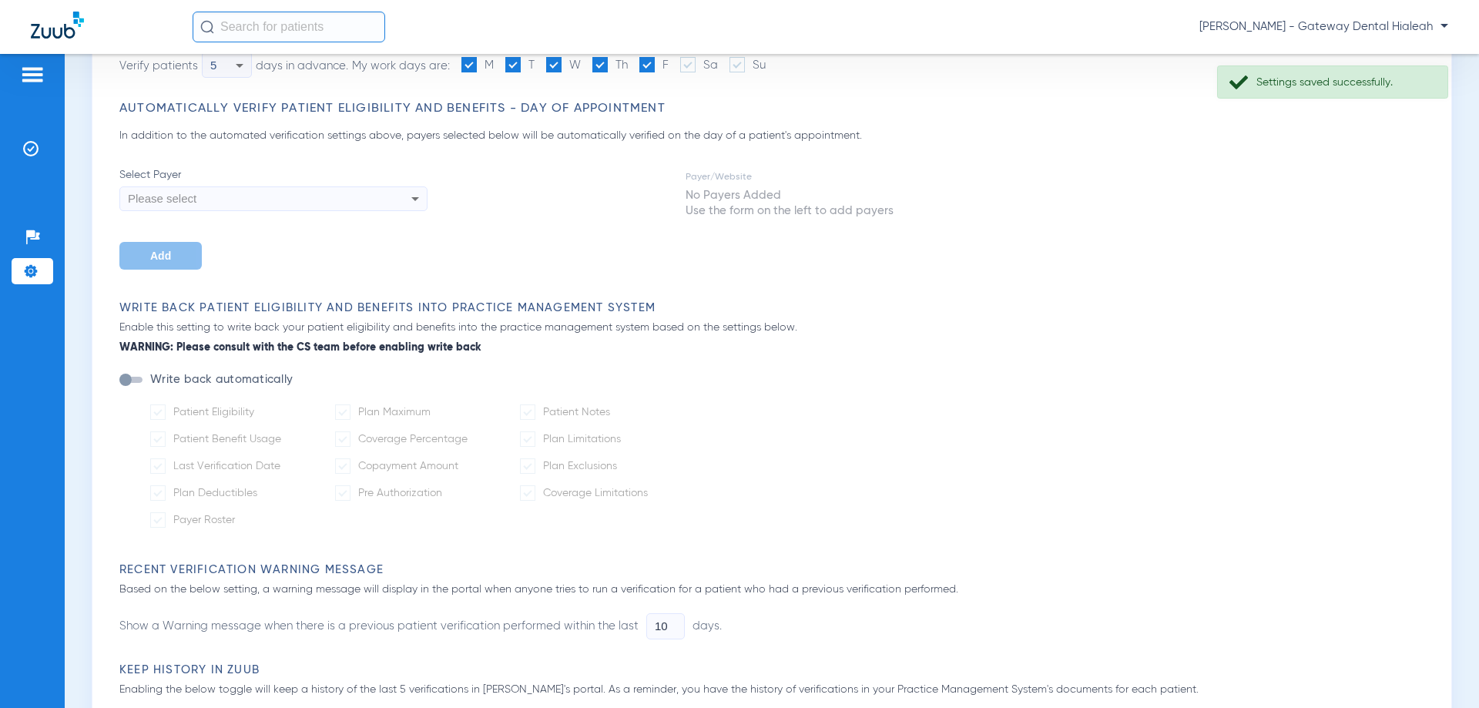
scroll to position [154, 0]
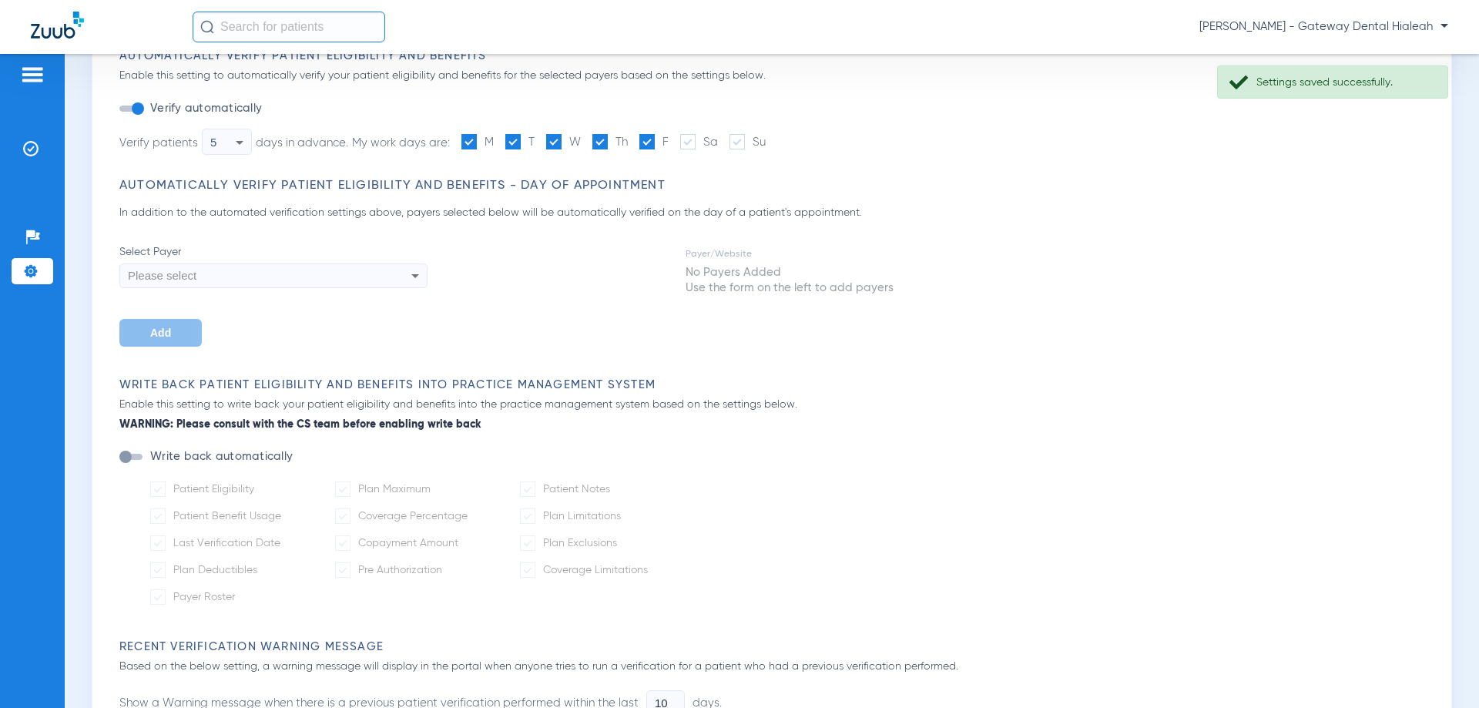
click at [223, 277] on div "Please select" at bounding box center [244, 276] width 233 height 26
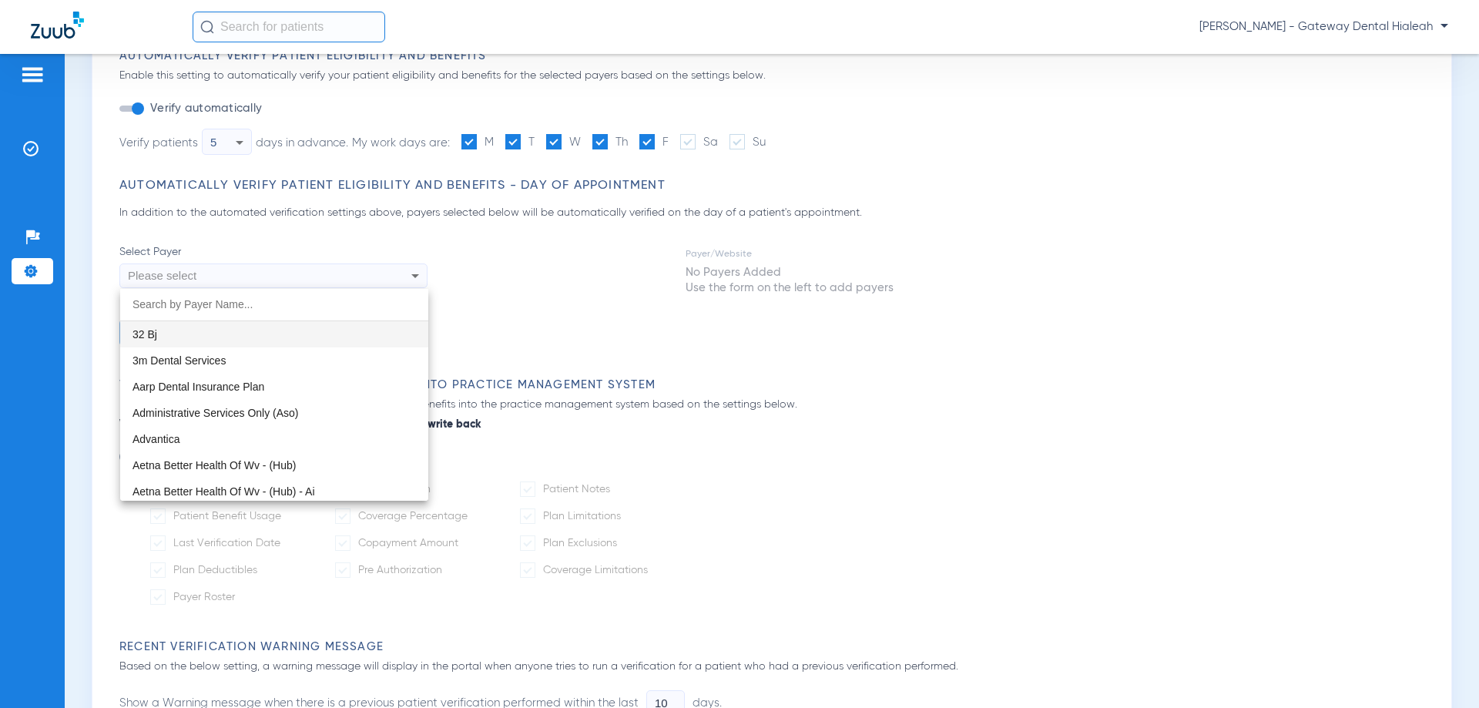
click at [905, 393] on div at bounding box center [739, 354] width 1479 height 708
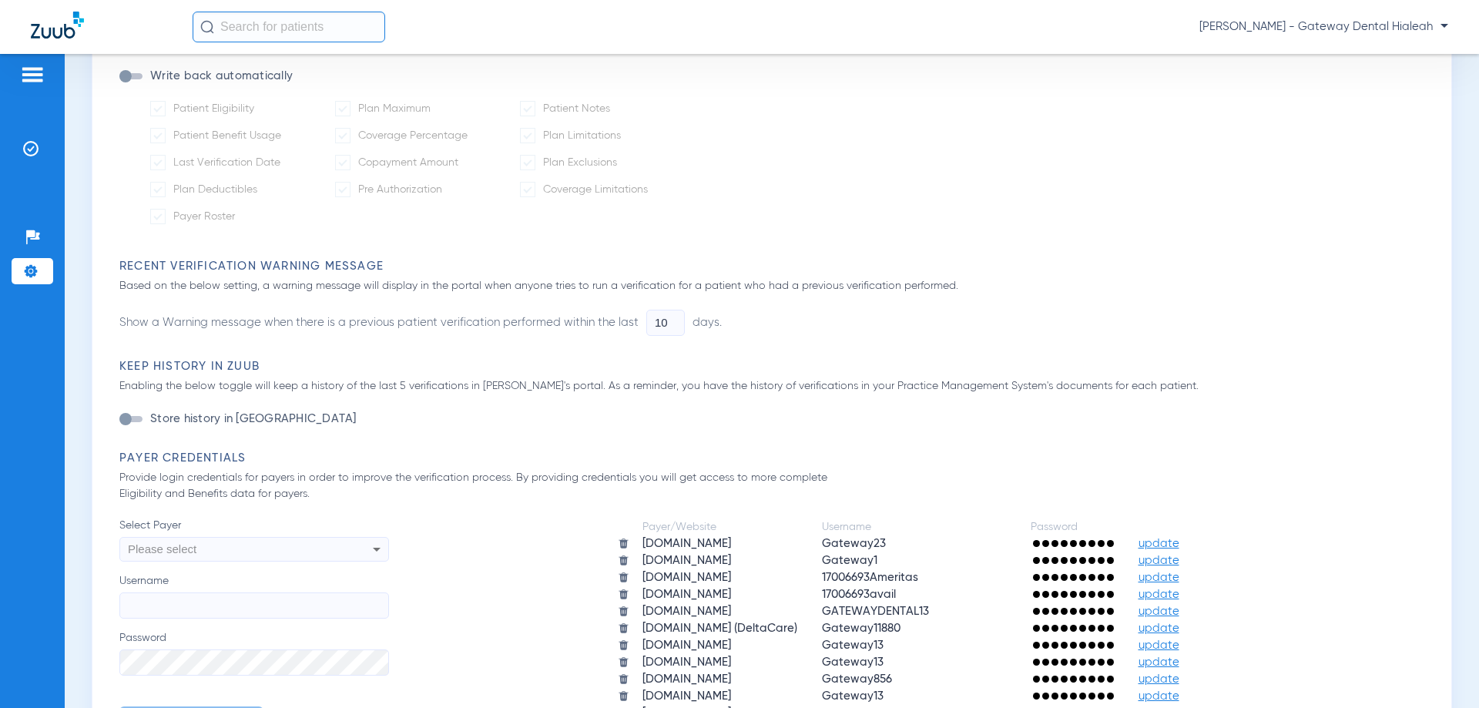
scroll to position [539, 0]
click at [201, 537] on div "Please select" at bounding box center [229, 545] width 202 height 26
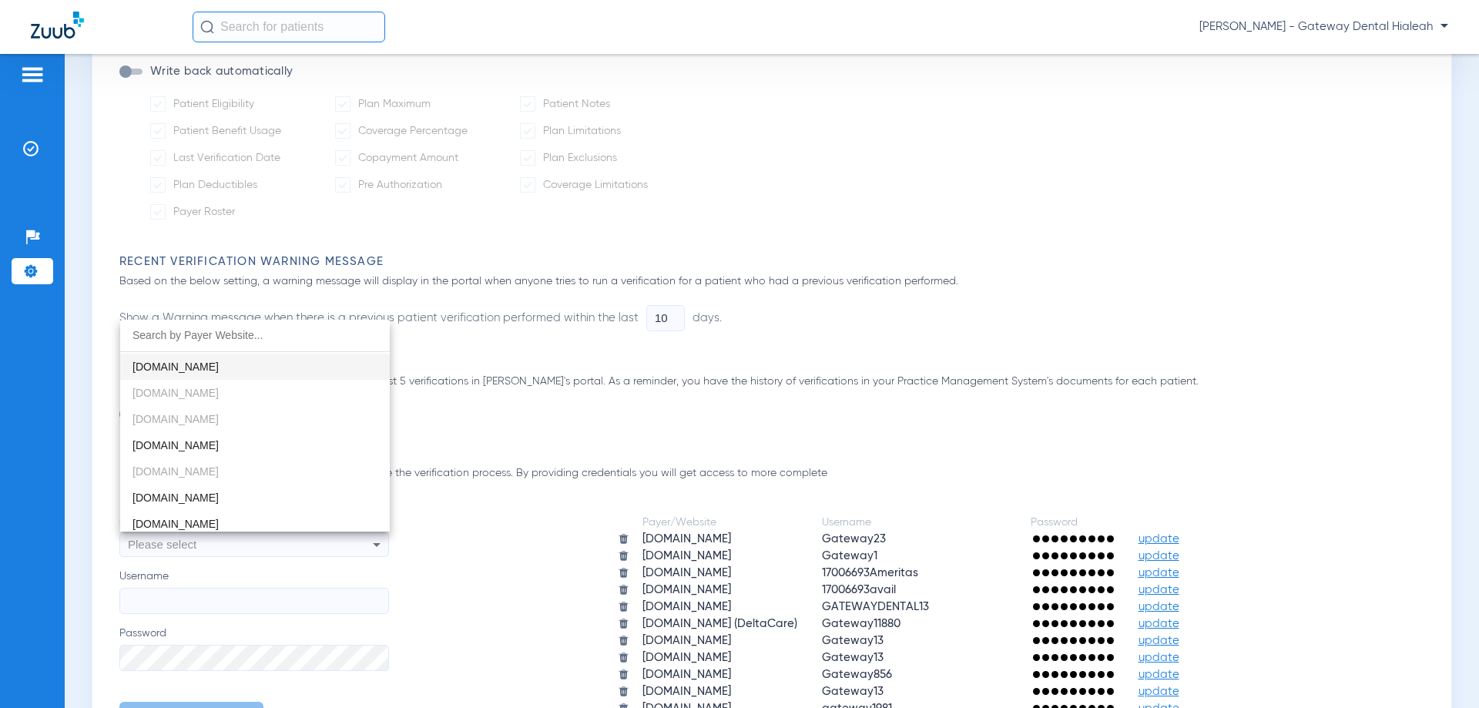
scroll to position [0, 0]
click at [194, 445] on span "app.beambenefits.com" at bounding box center [176, 444] width 86 height 12
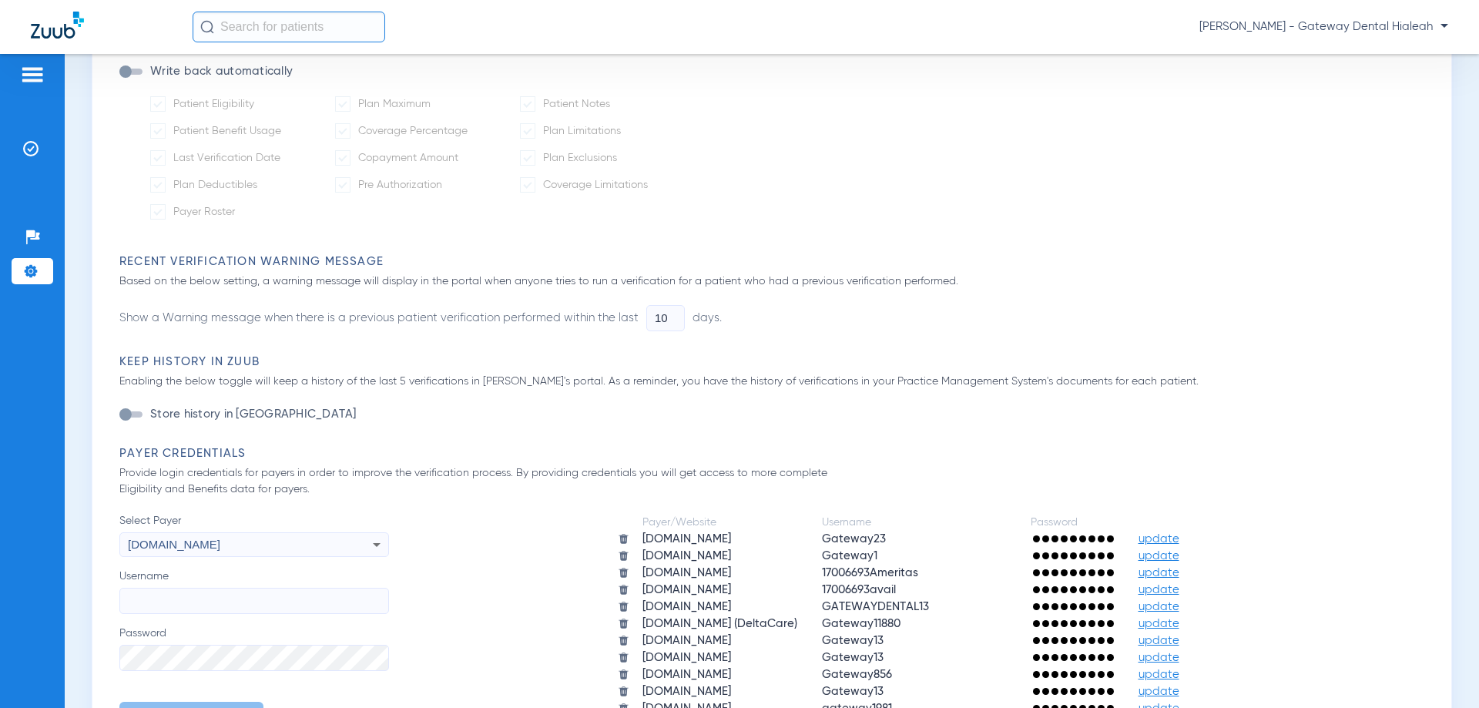
click at [185, 612] on input "Username" at bounding box center [254, 601] width 270 height 26
click at [166, 599] on input "Username" at bounding box center [254, 601] width 270 height 26
type input "jessi@gatewaydentalinc.com"
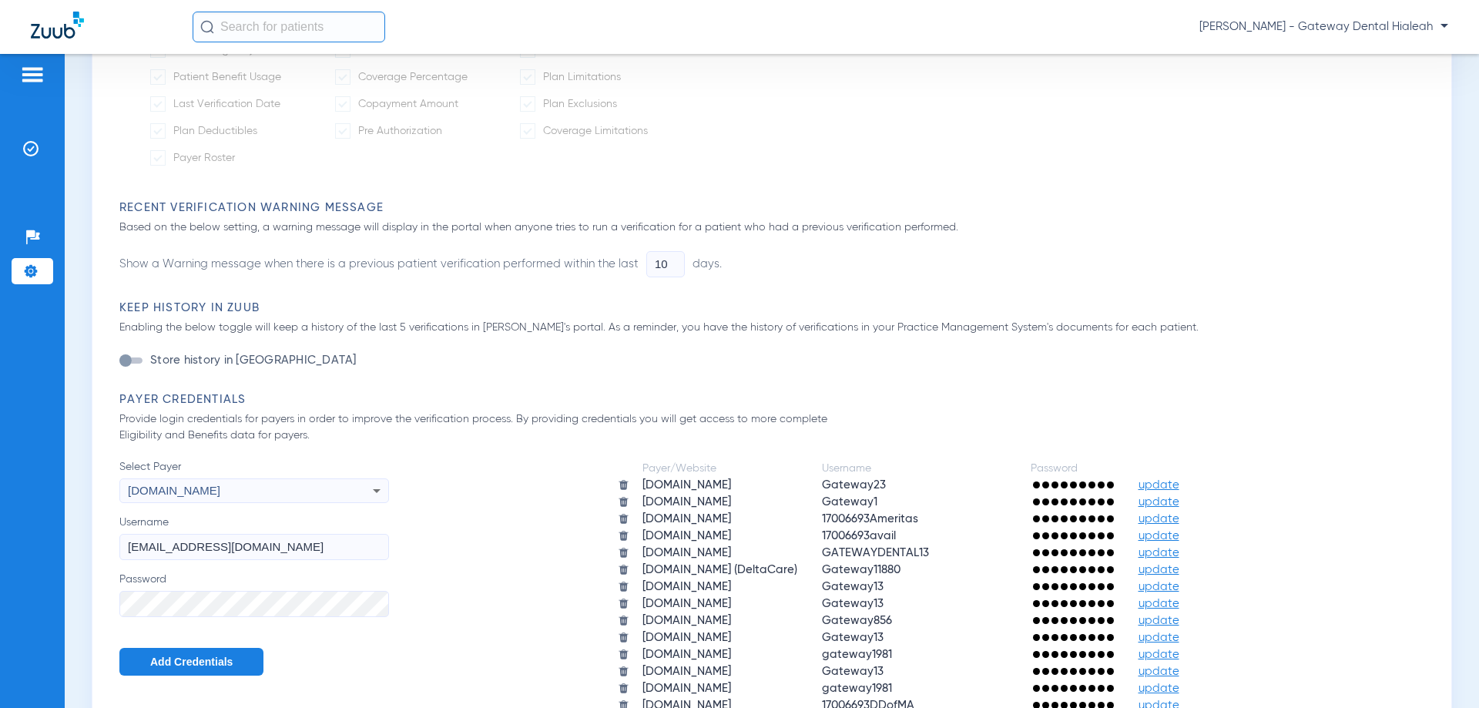
scroll to position [616, 0]
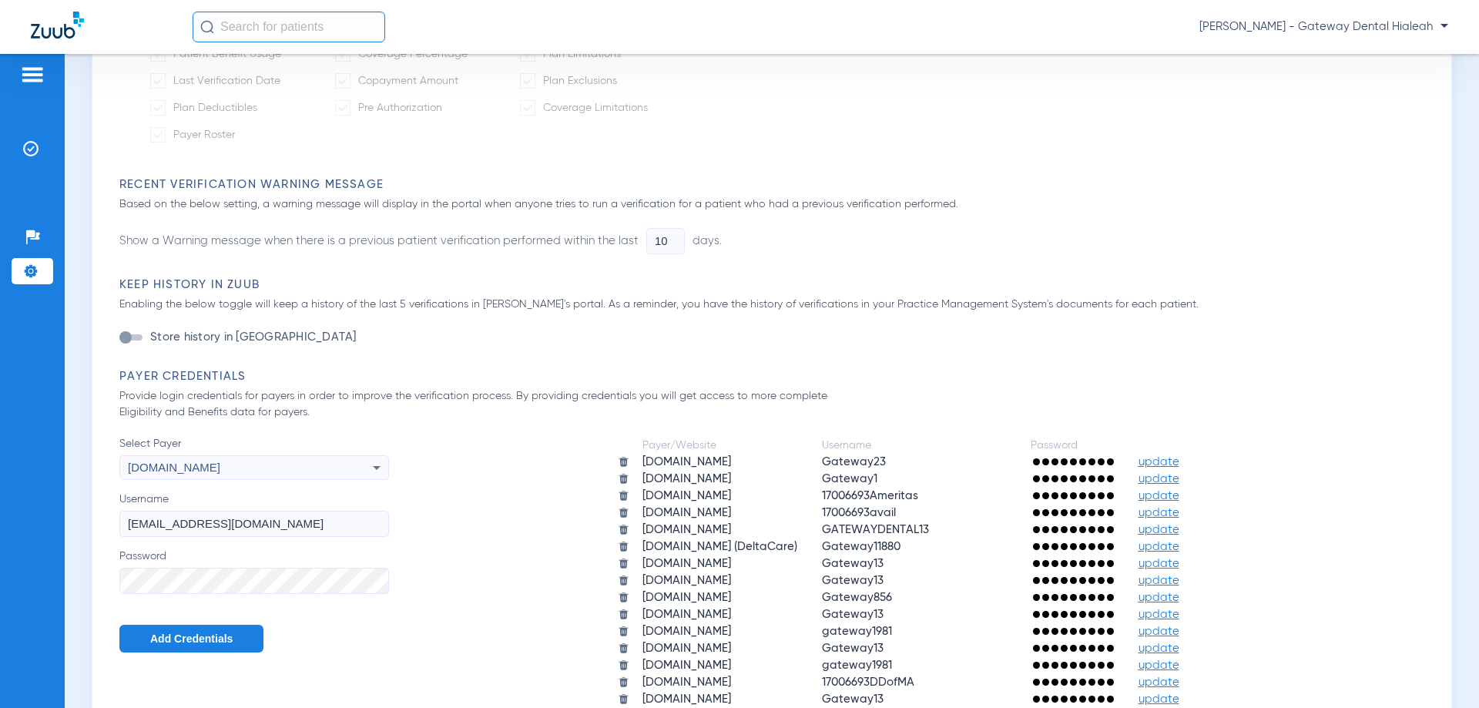
click at [192, 640] on span "Add Credentials" at bounding box center [191, 639] width 82 height 12
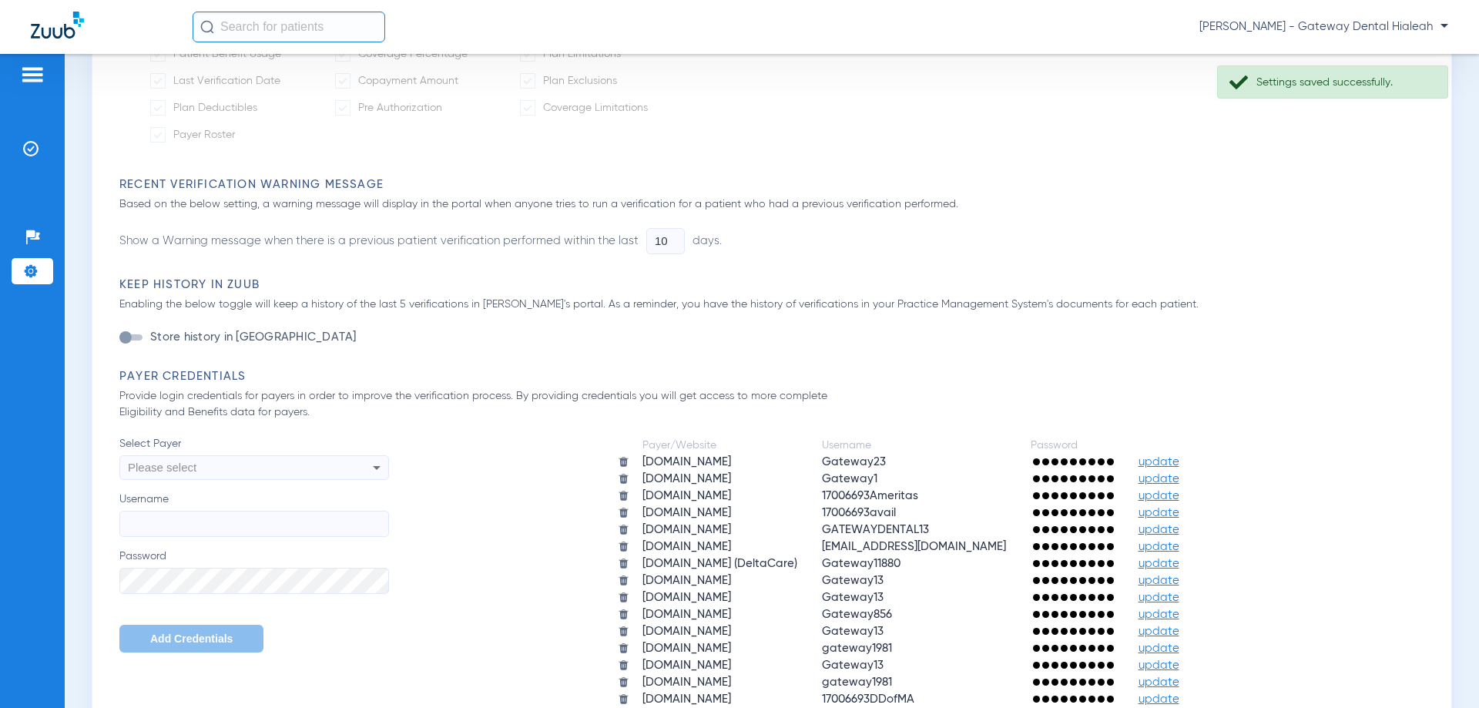
click at [285, 480] on div "Please select" at bounding box center [229, 468] width 202 height 26
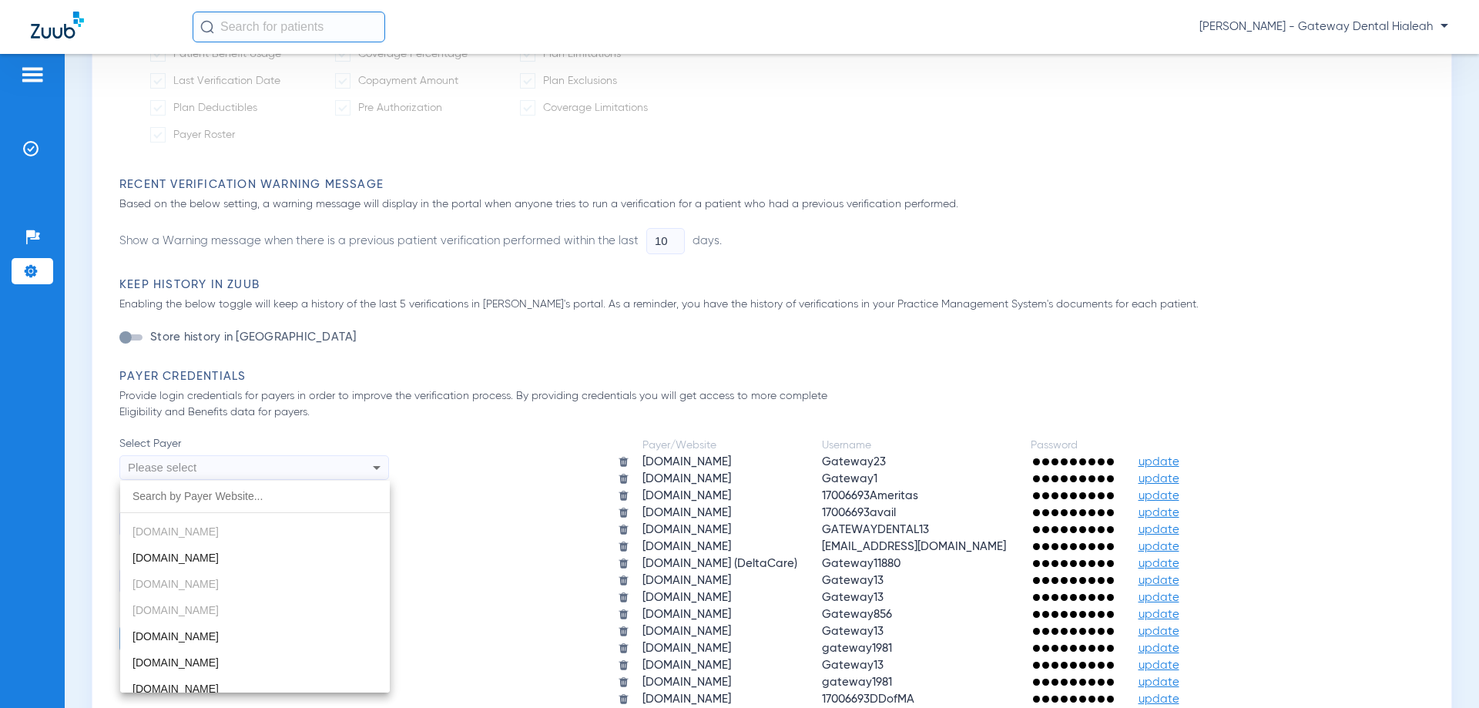
scroll to position [1864, 0]
click at [444, 513] on div at bounding box center [739, 354] width 1479 height 708
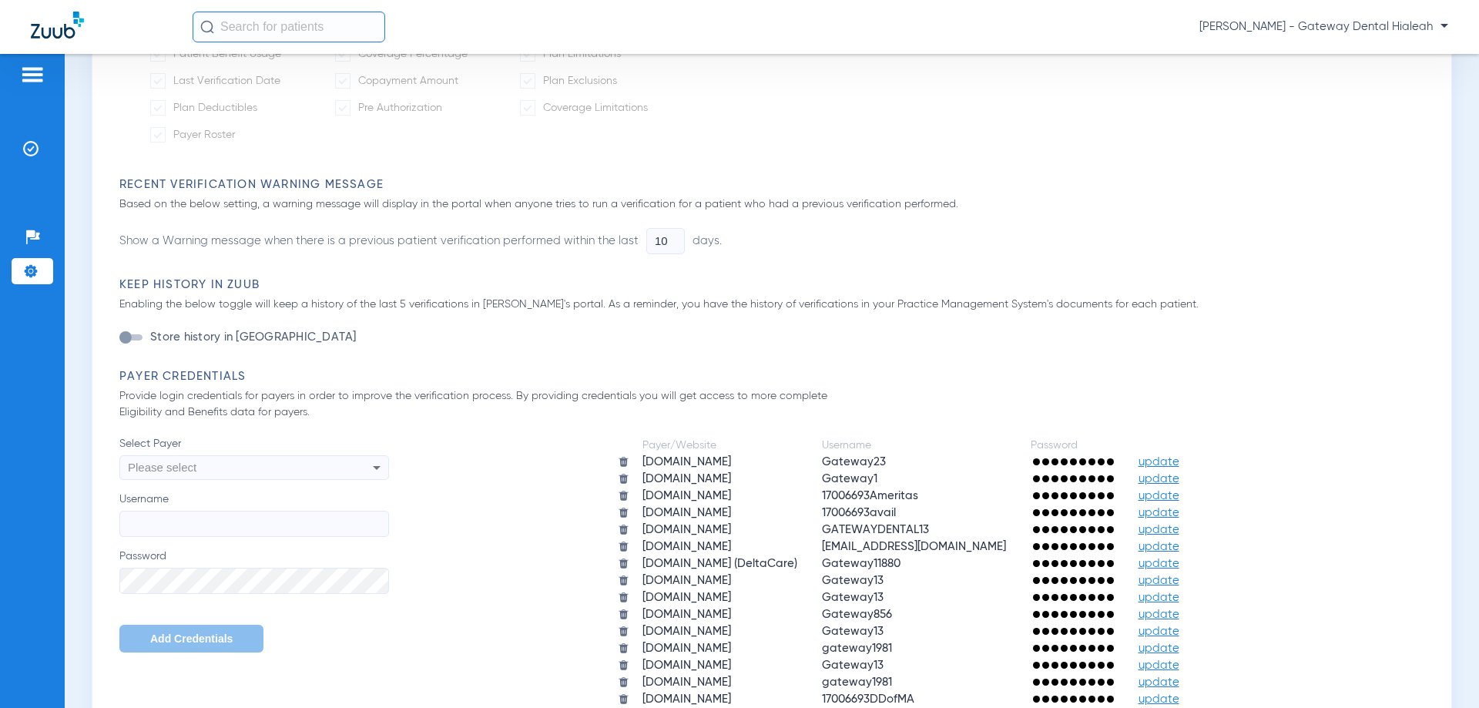
click at [244, 480] on div "Please select" at bounding box center [229, 468] width 202 height 26
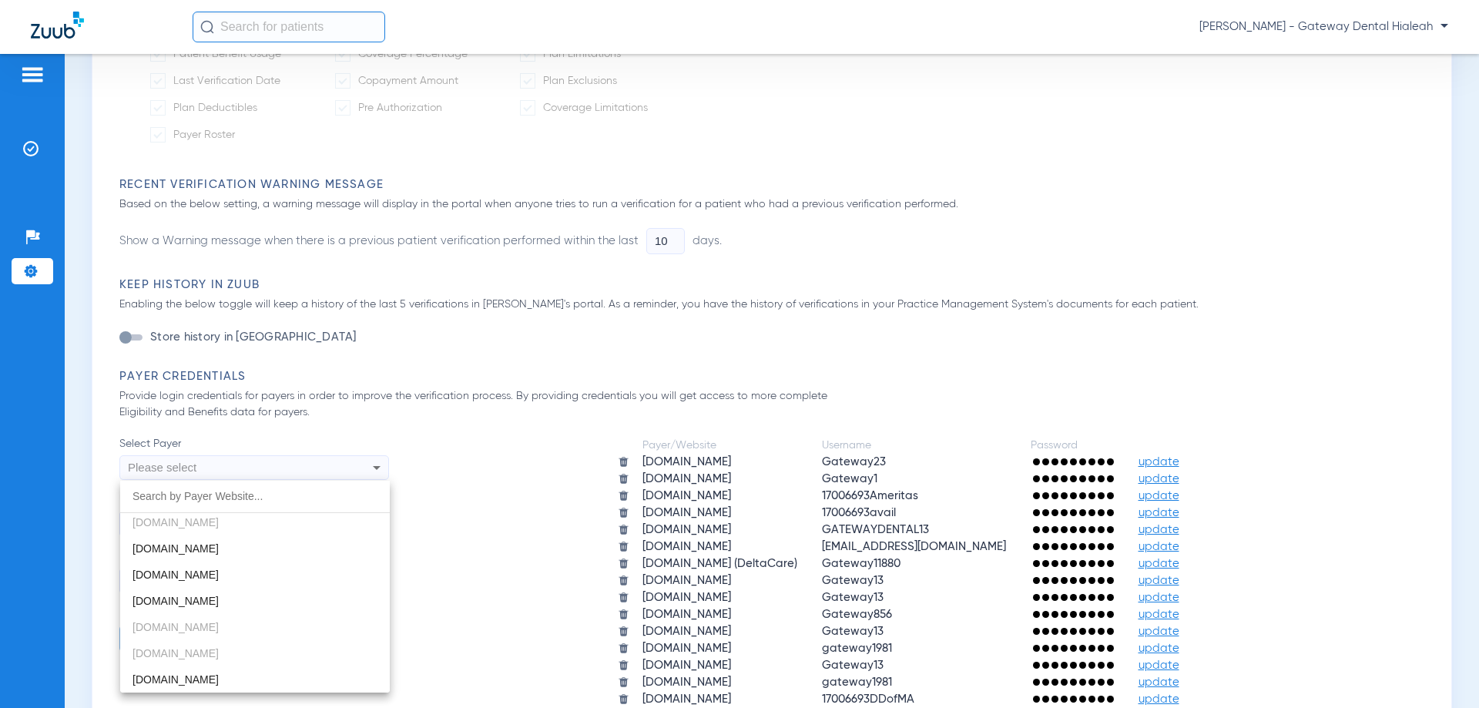
click at [615, 376] on div at bounding box center [739, 354] width 1479 height 708
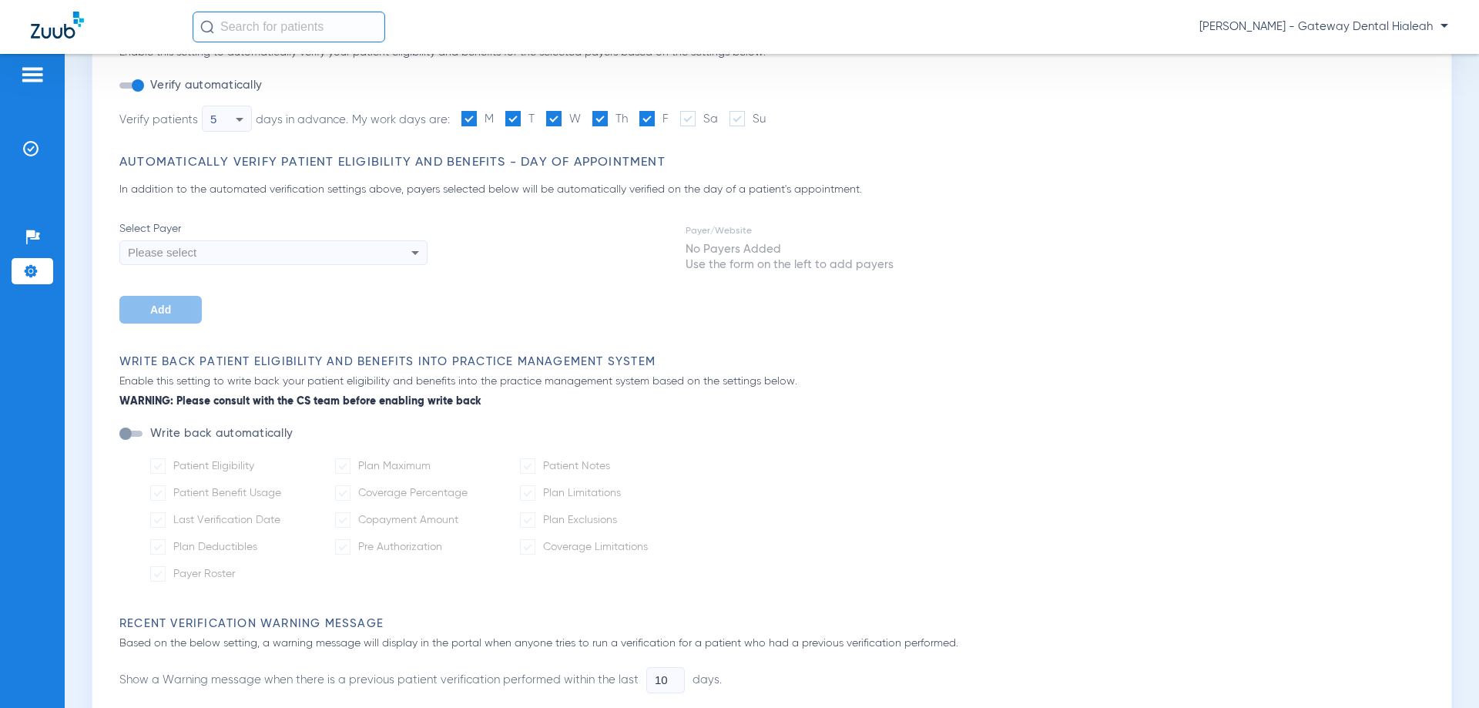
scroll to position [0, 0]
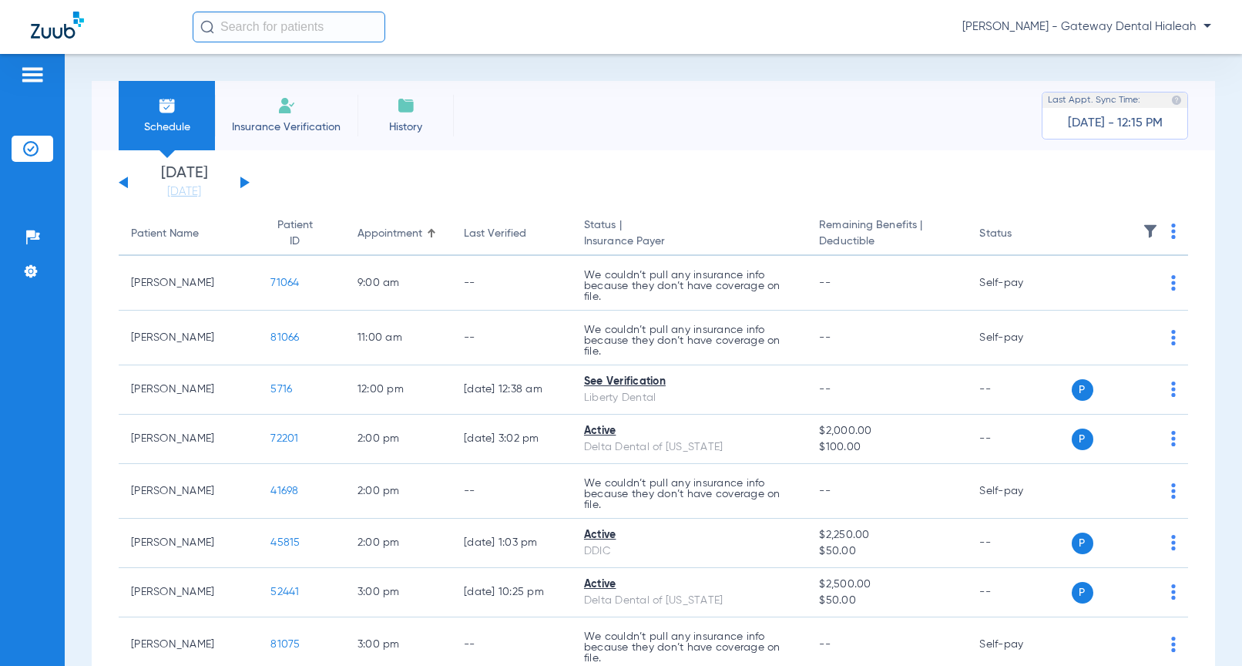
click at [1140, 32] on span "[PERSON_NAME] - Gateway Dental Hialeah" at bounding box center [1086, 26] width 249 height 15
click at [1120, 55] on span "Account Selection" at bounding box center [1153, 54] width 86 height 11
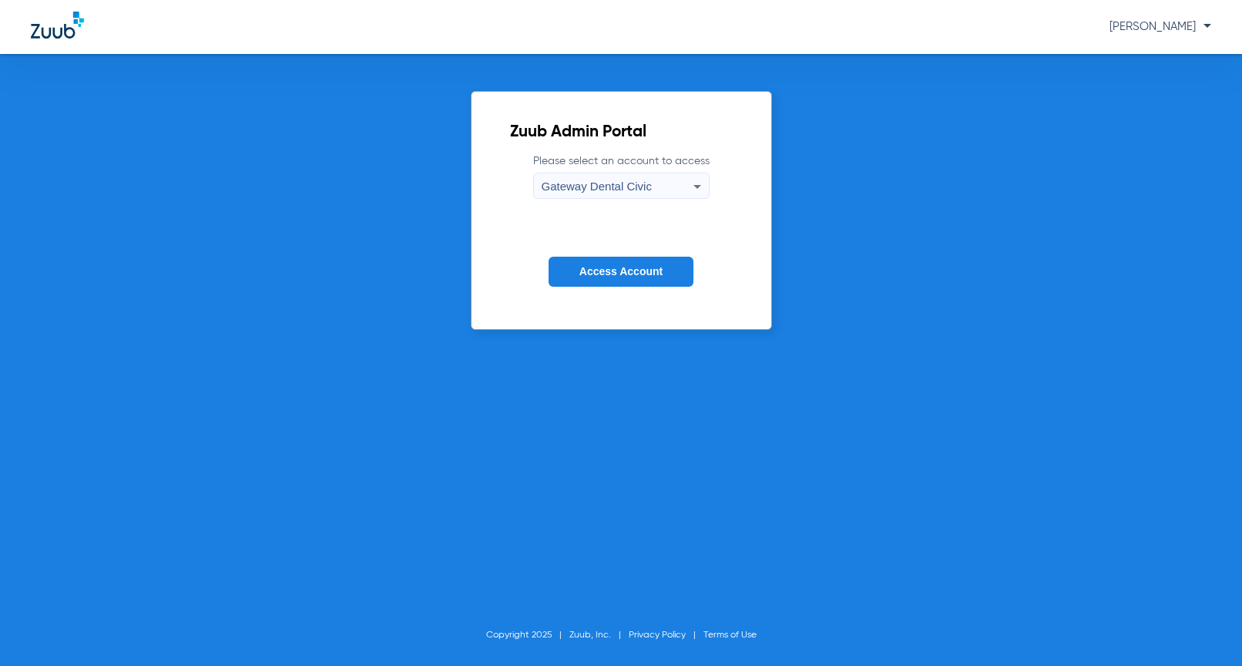
click at [636, 190] on span "Gateway Dental Civic" at bounding box center [597, 186] width 110 height 13
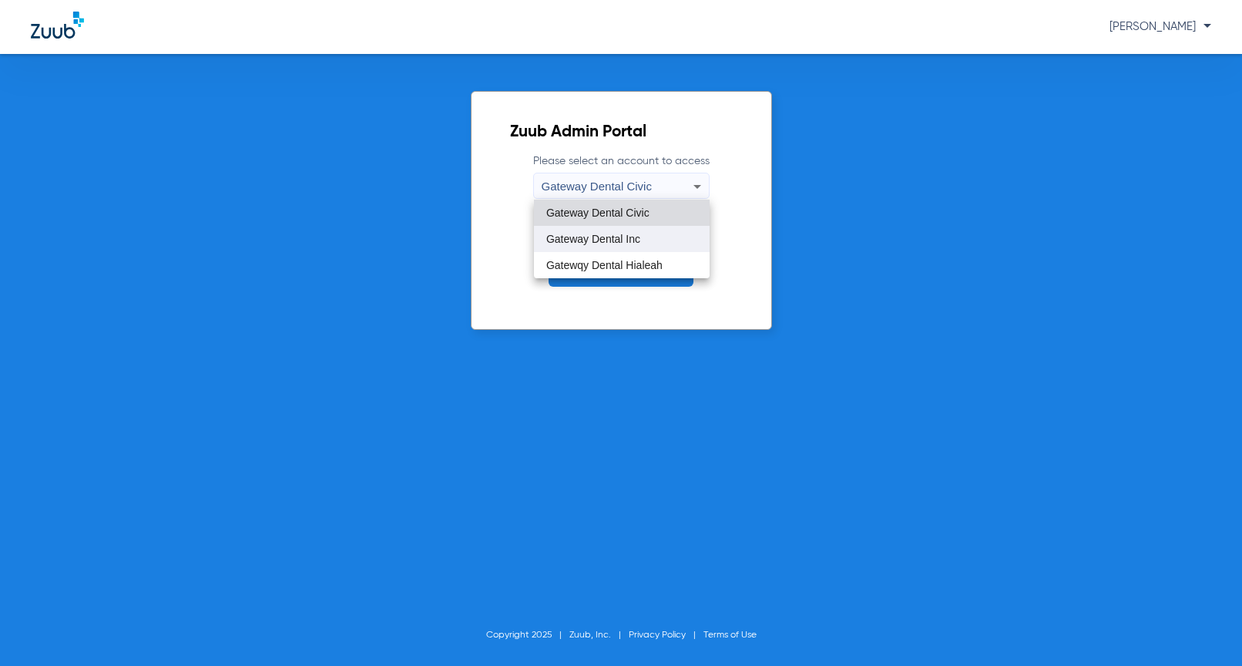
click at [616, 239] on span "Gateway Dental Inc" at bounding box center [593, 238] width 94 height 11
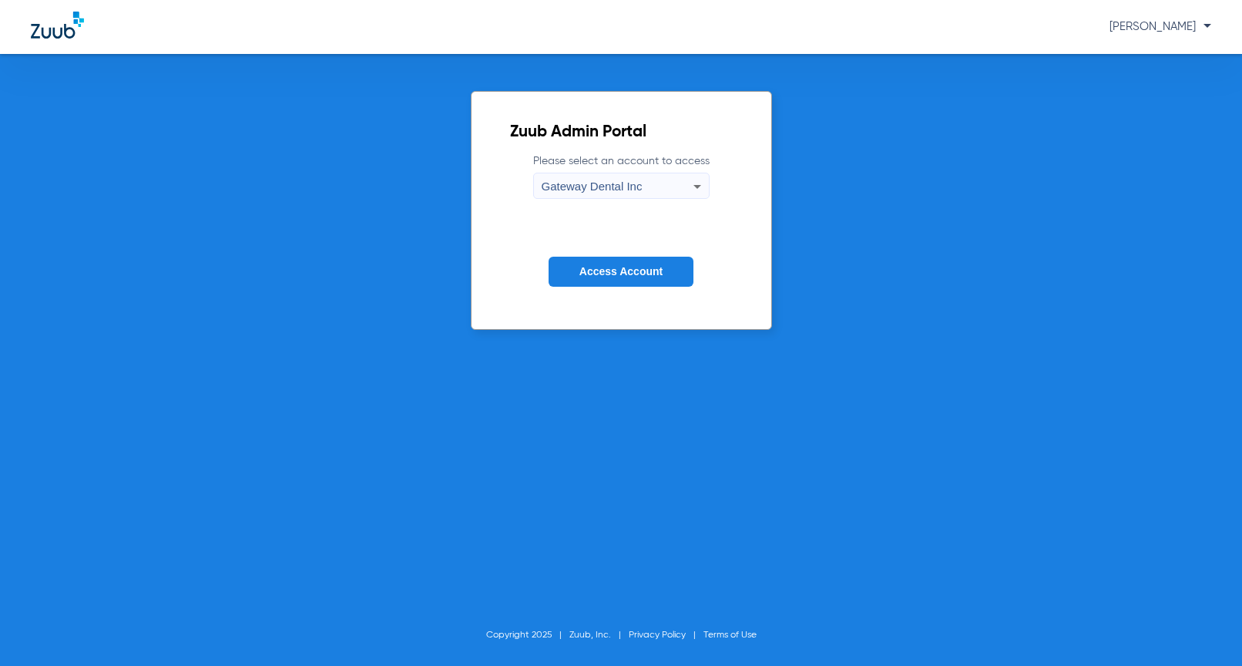
click at [629, 267] on span "Access Account" at bounding box center [620, 271] width 83 height 12
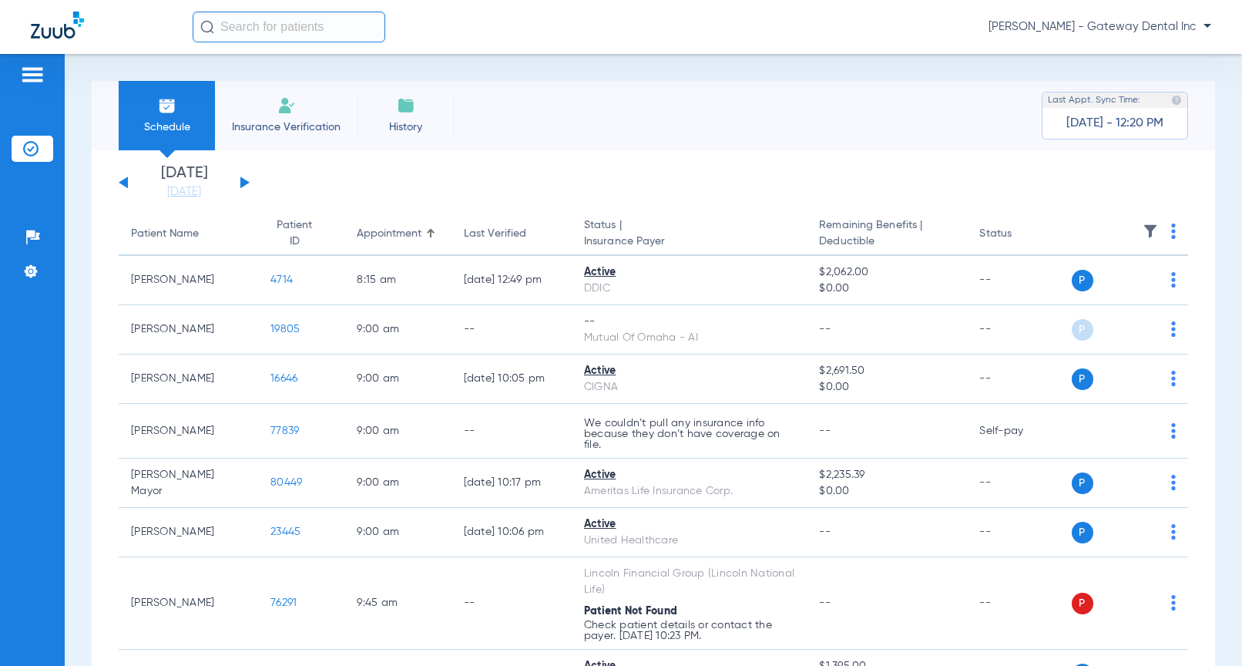
click at [240, 177] on button at bounding box center [244, 182] width 9 height 12
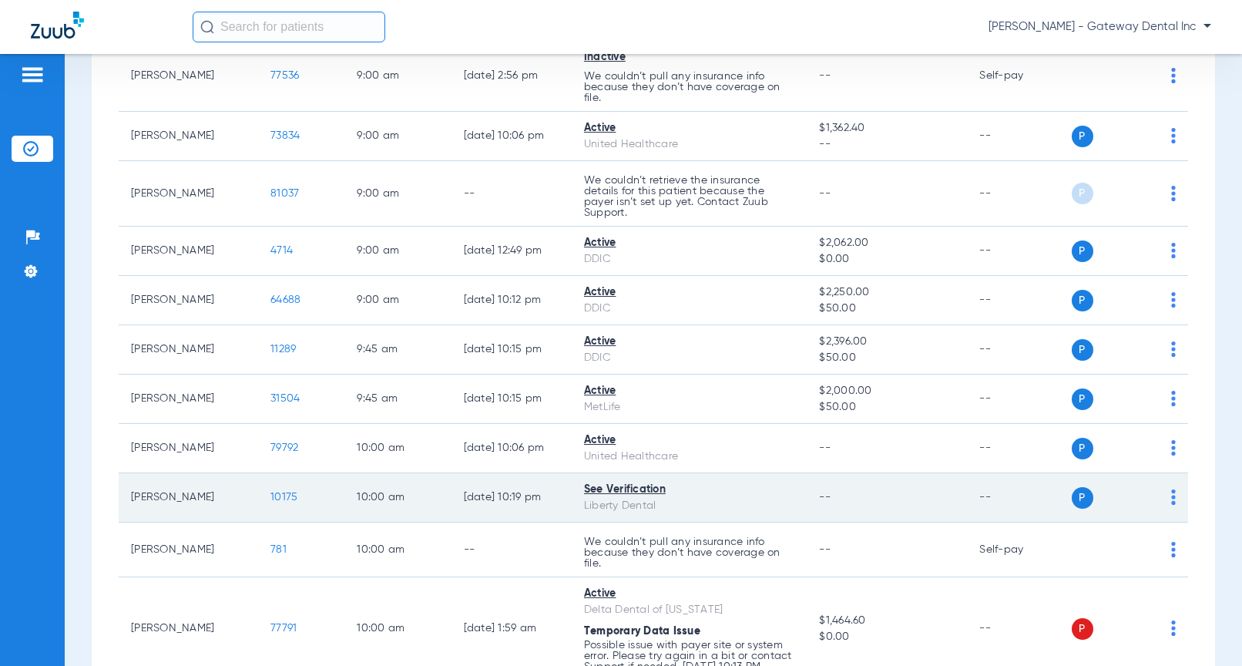
scroll to position [462, 0]
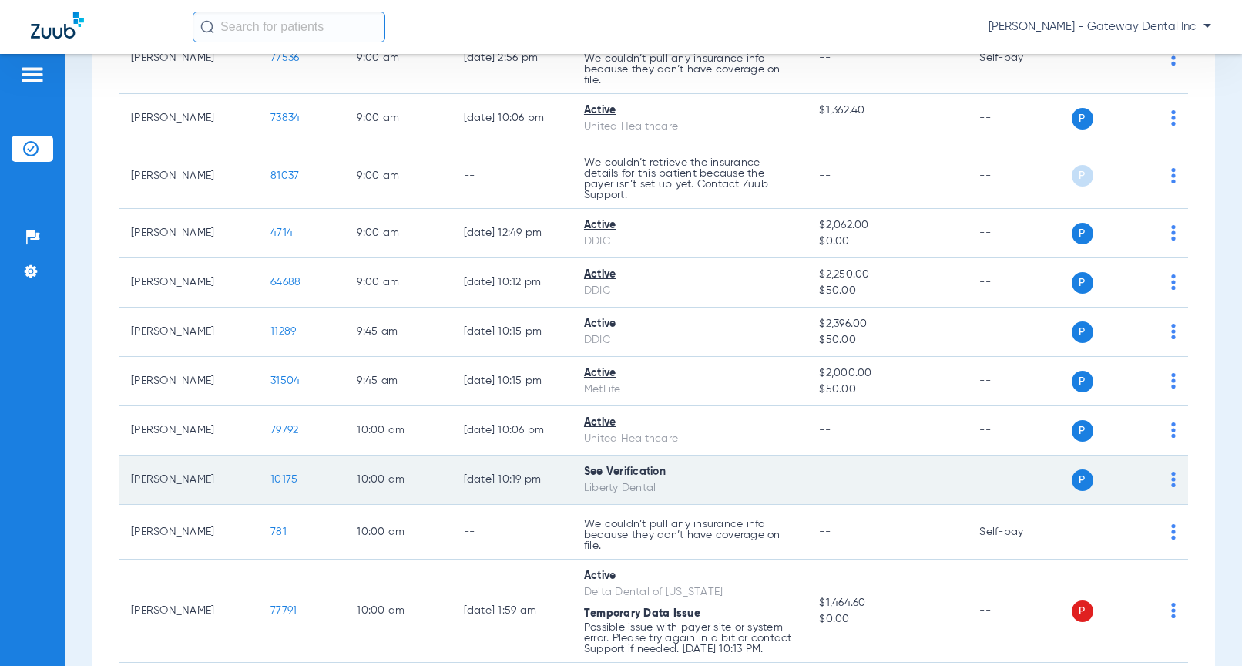
click at [1164, 478] on td "P S" at bounding box center [1130, 479] width 117 height 49
click at [274, 472] on td "10175" at bounding box center [301, 479] width 86 height 49
click at [271, 478] on span "10175" at bounding box center [283, 479] width 27 height 11
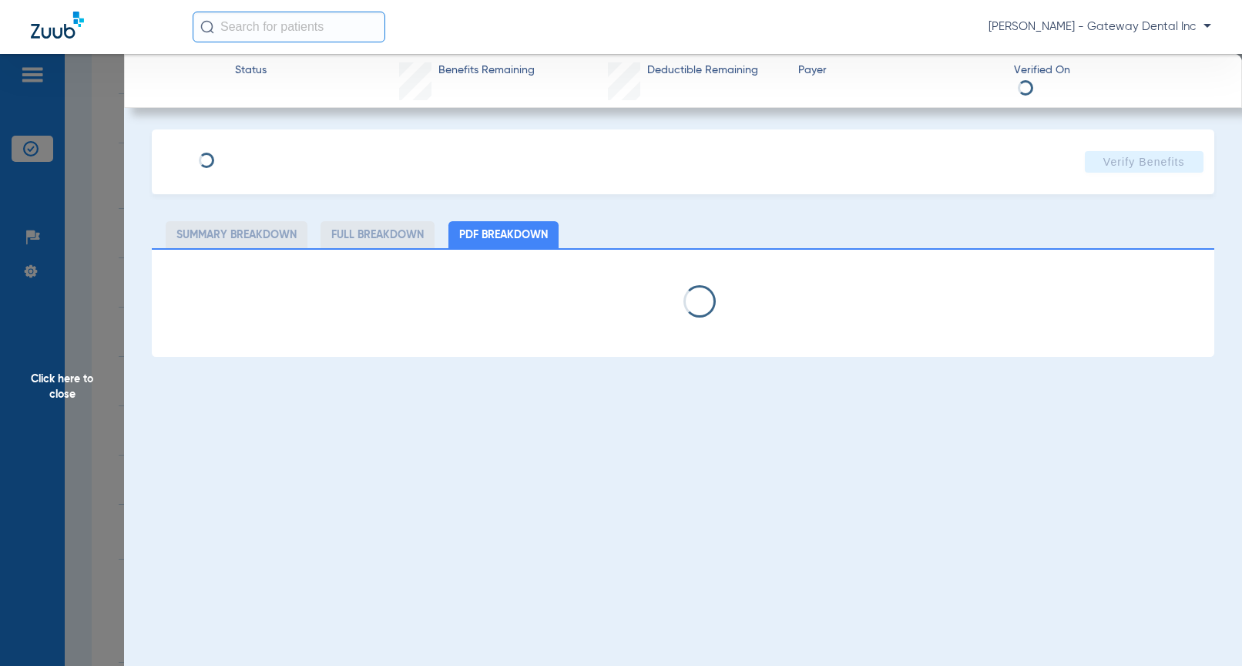
type input "[PERSON_NAME]"
type input "Wall"
type input "[DATE]"
type input "10182221770001"
type input "DEN200"
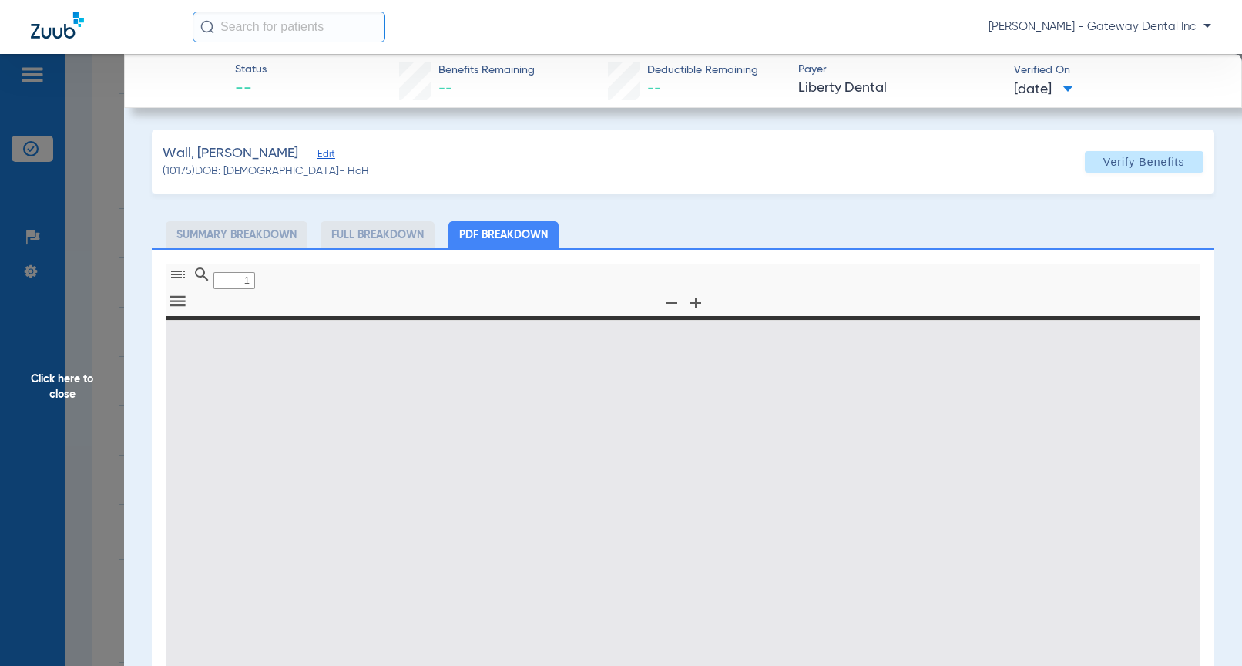
click at [317, 156] on span "Edit" at bounding box center [324, 156] width 14 height 15
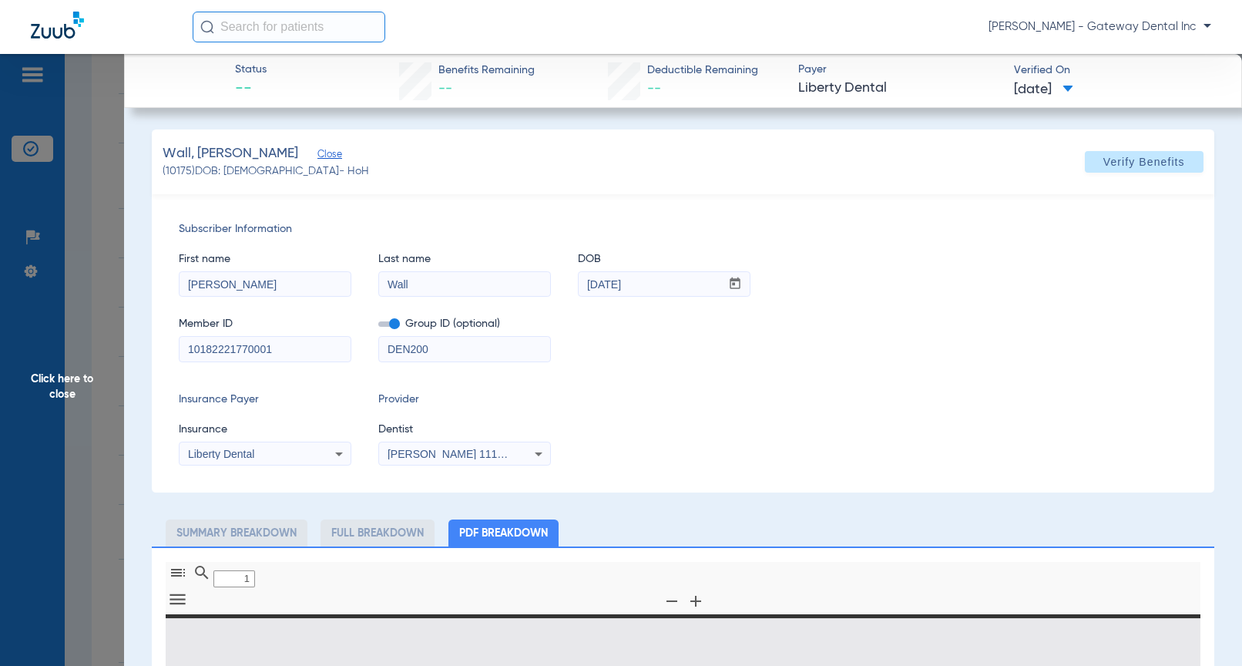
type input "0"
select select "page-width"
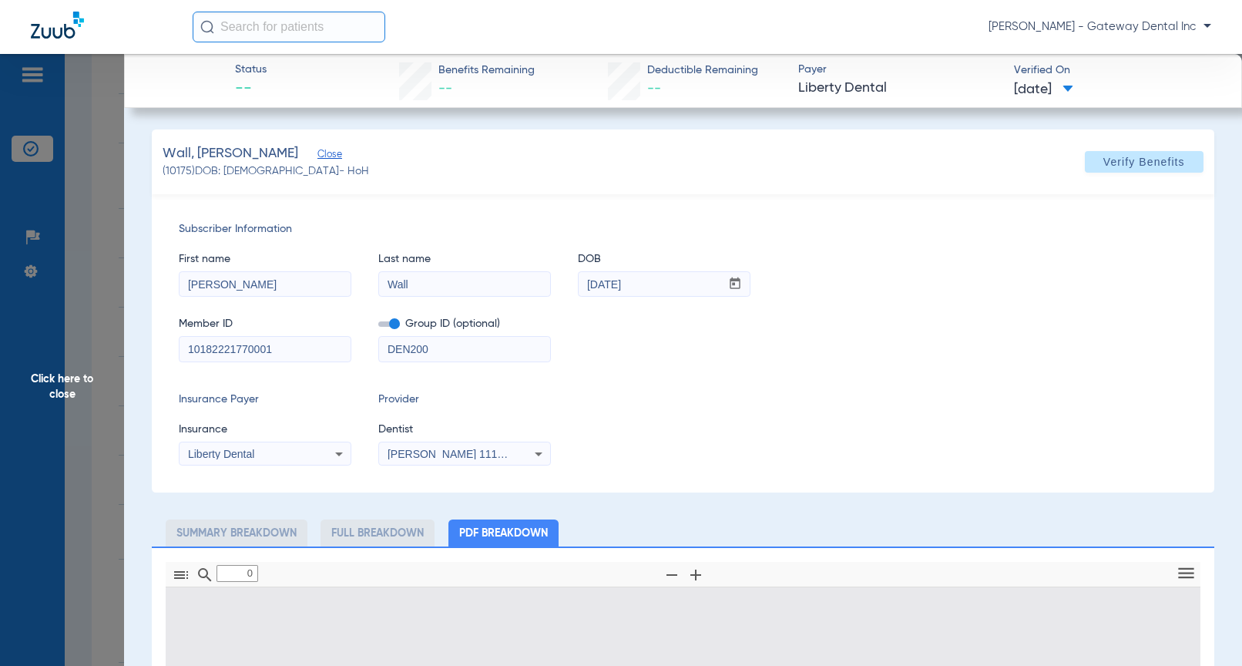
click at [297, 351] on input "10182221770001" at bounding box center [265, 349] width 171 height 25
type input "1"
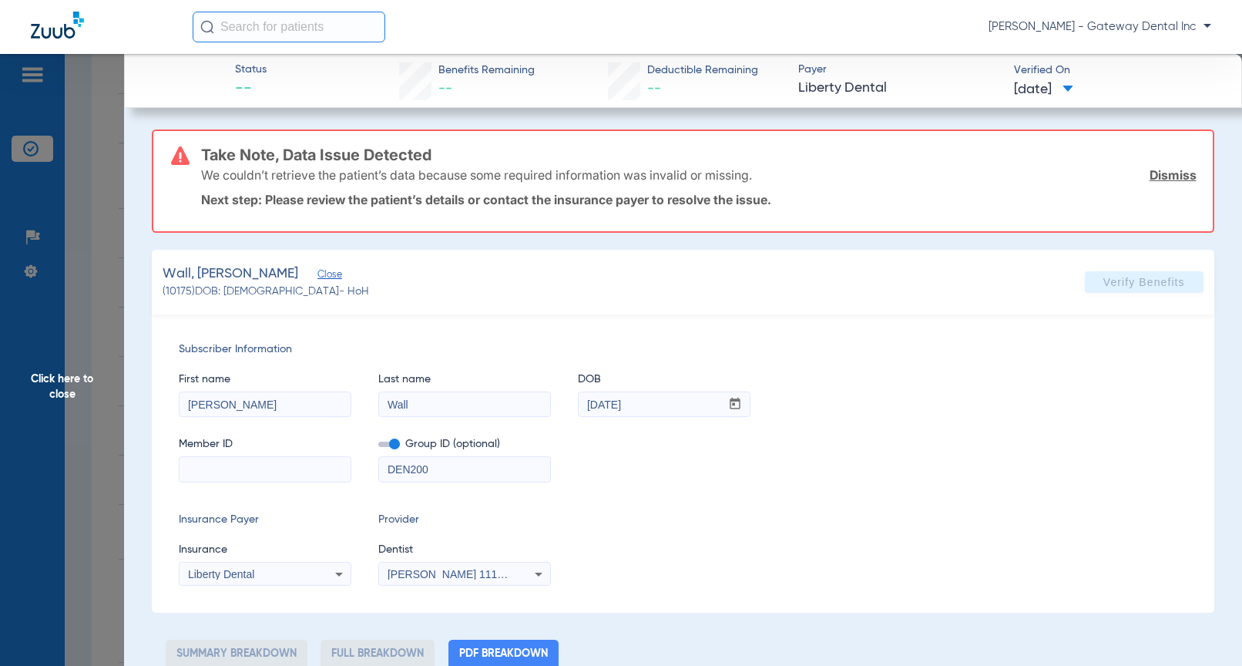
scroll to position [8, 0]
paste input "949310593"
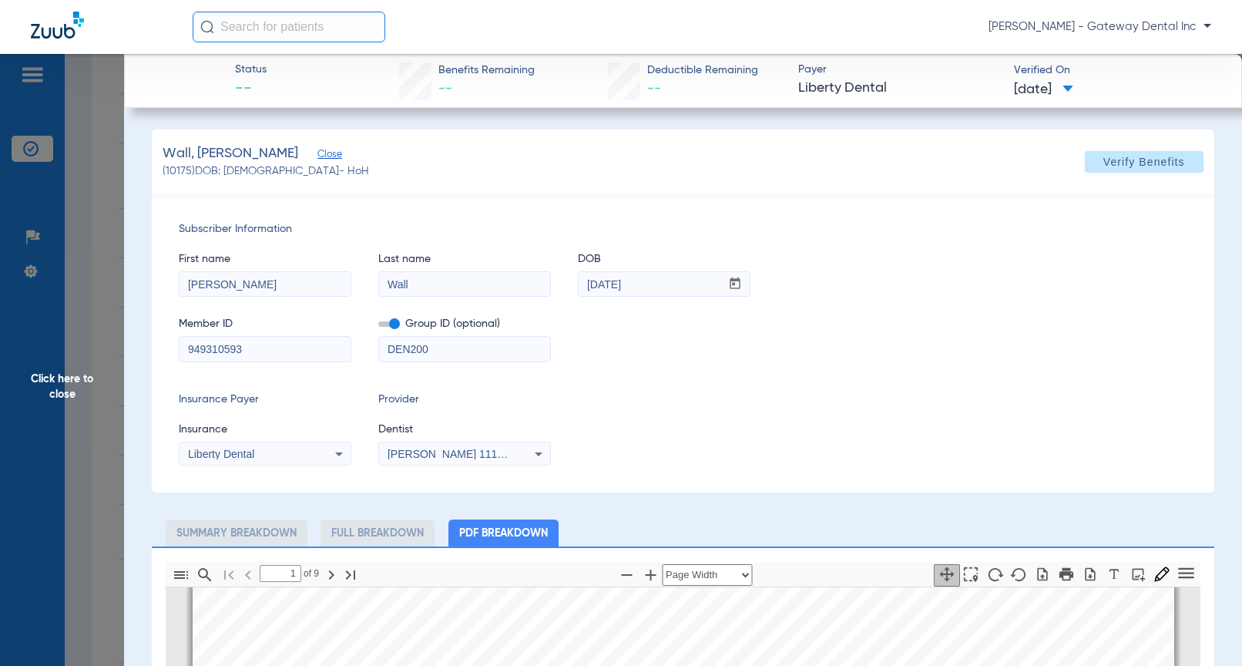
type input "949310593"
click at [441, 347] on input "DEN200" at bounding box center [464, 349] width 171 height 25
drag, startPoint x: 441, startPoint y: 347, endPoint x: 321, endPoint y: 343, distance: 120.3
click at [321, 343] on div "Member ID 949310593 Group ID (optional) DEN200" at bounding box center [683, 331] width 1008 height 59
click at [425, 336] on div at bounding box center [464, 349] width 173 height 26
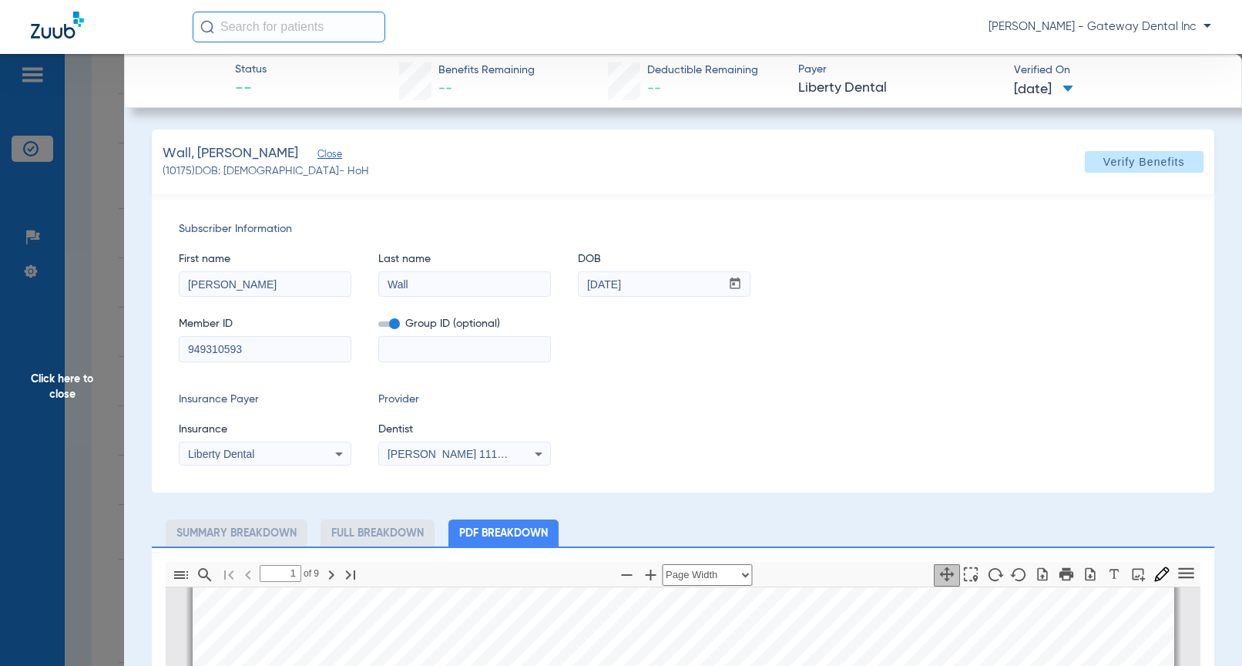
paste input "00578267"
type input "00578267"
click at [264, 455] on div "Liberty Dental" at bounding box center [250, 453] width 124 height 11
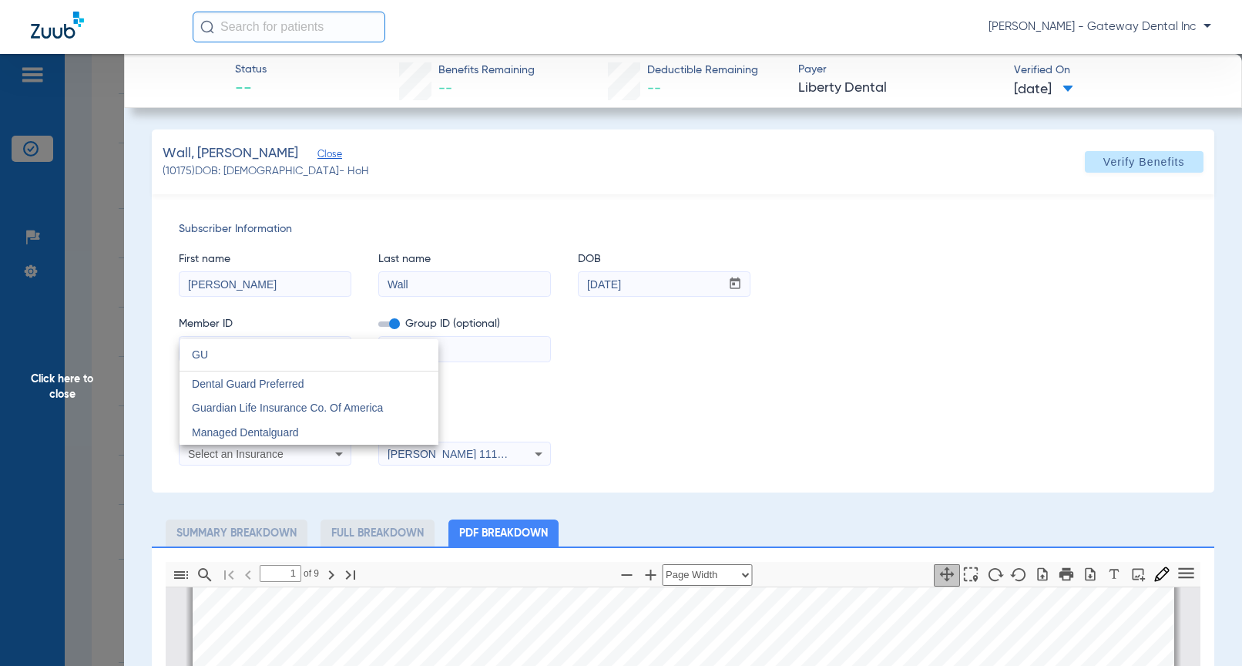
scroll to position [0, 0]
type input "GU"
drag, startPoint x: 277, startPoint y: 405, endPoint x: 465, endPoint y: 460, distance: 196.8
click at [277, 405] on span "Guardian Life Insurance Co. Of America" at bounding box center [287, 407] width 191 height 12
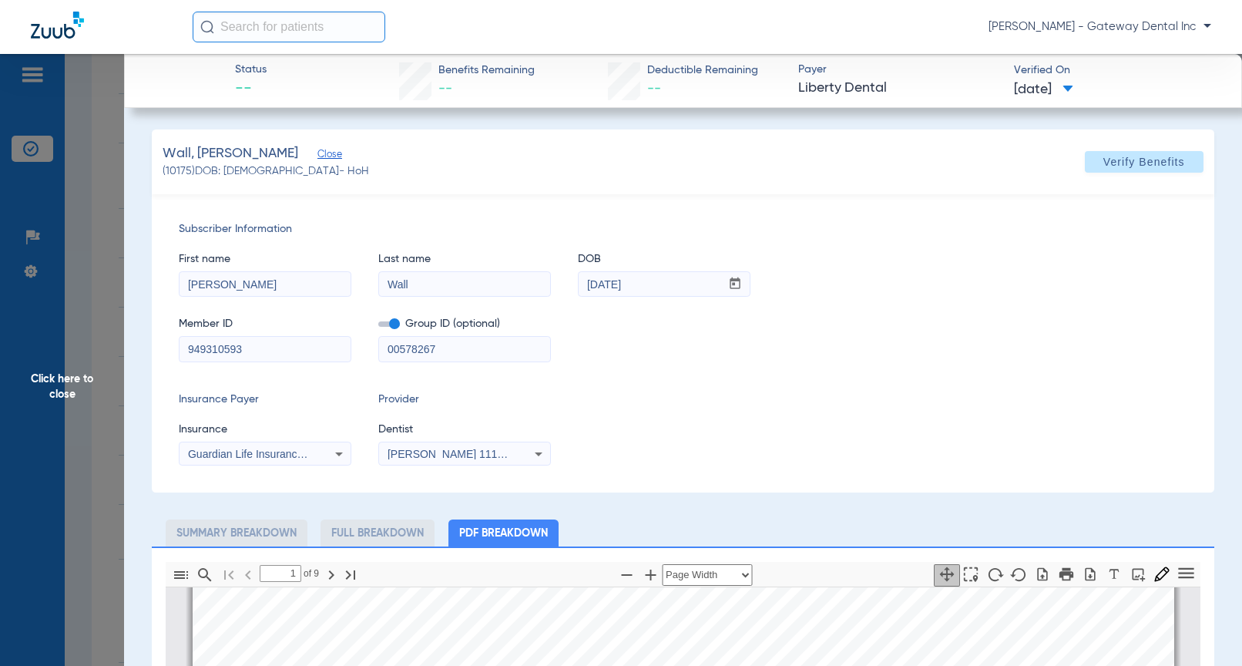
click at [496, 454] on span "[PERSON_NAME] 1114185550" at bounding box center [464, 454] width 152 height 12
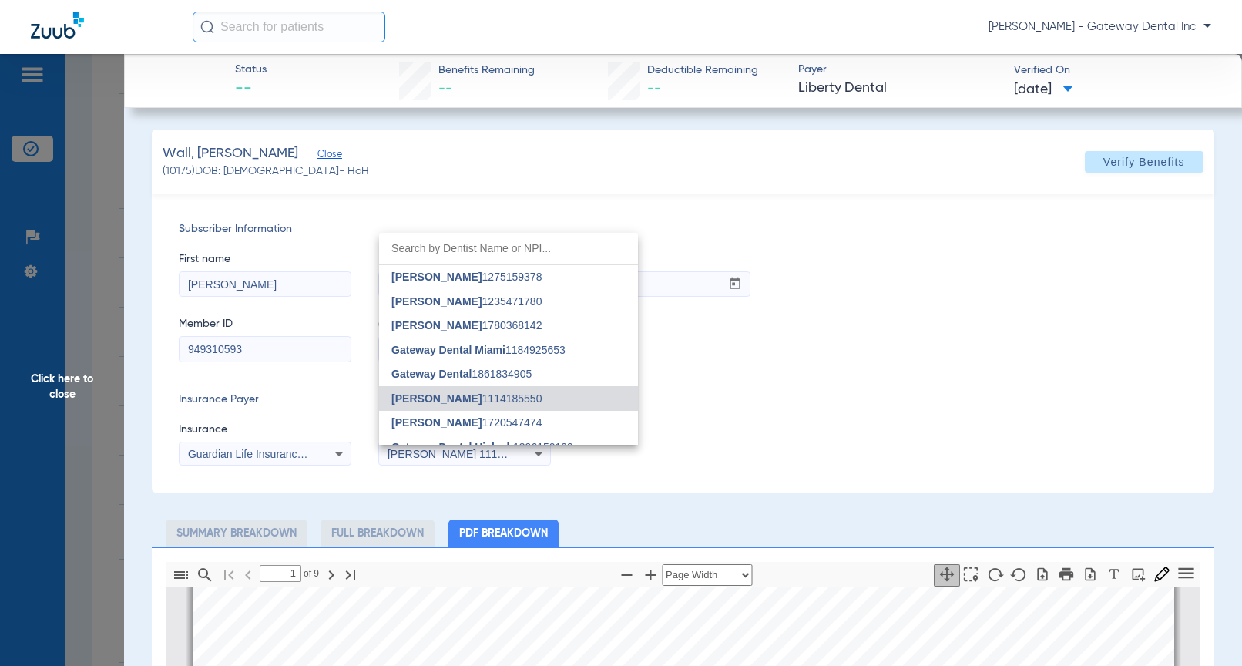
scroll to position [63, 0]
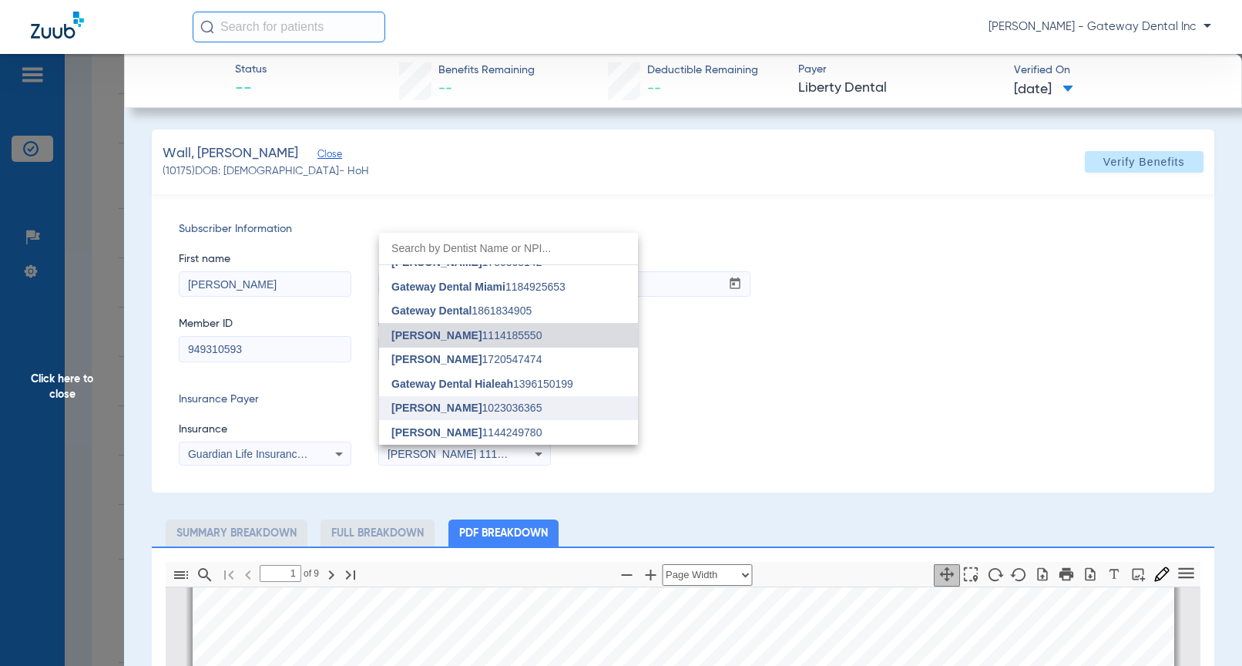
click at [476, 402] on span "[PERSON_NAME] 1023036365" at bounding box center [466, 407] width 150 height 11
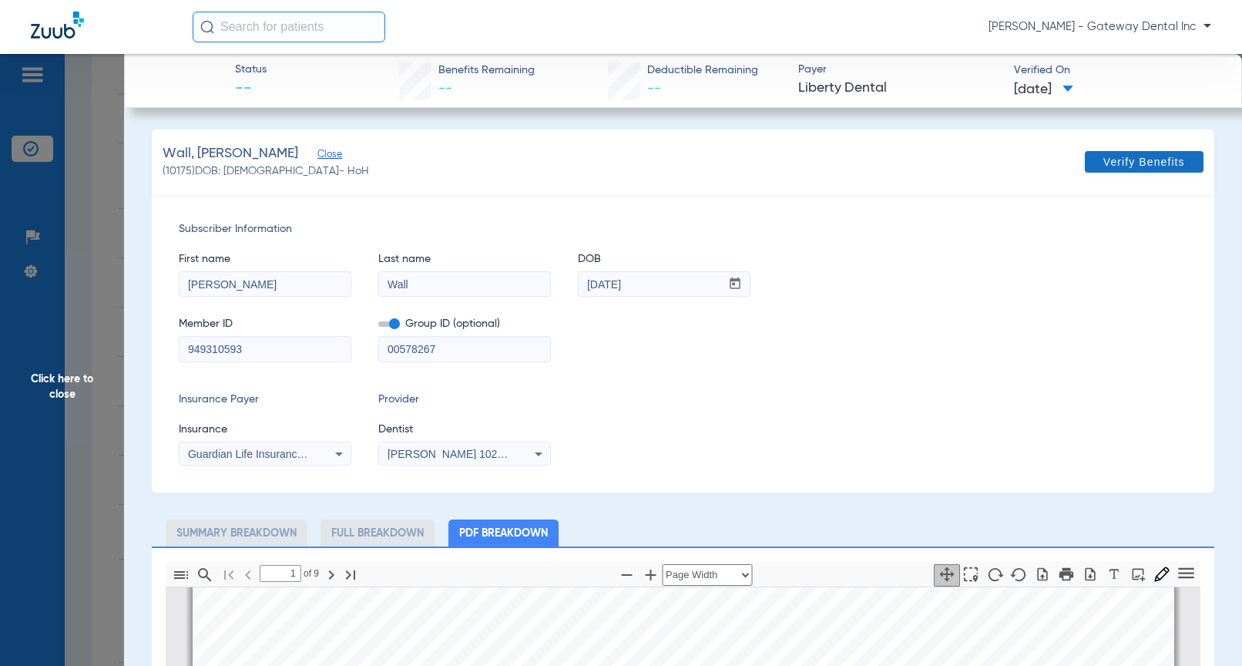
click at [1121, 166] on span "Verify Benefits" at bounding box center [1144, 162] width 82 height 12
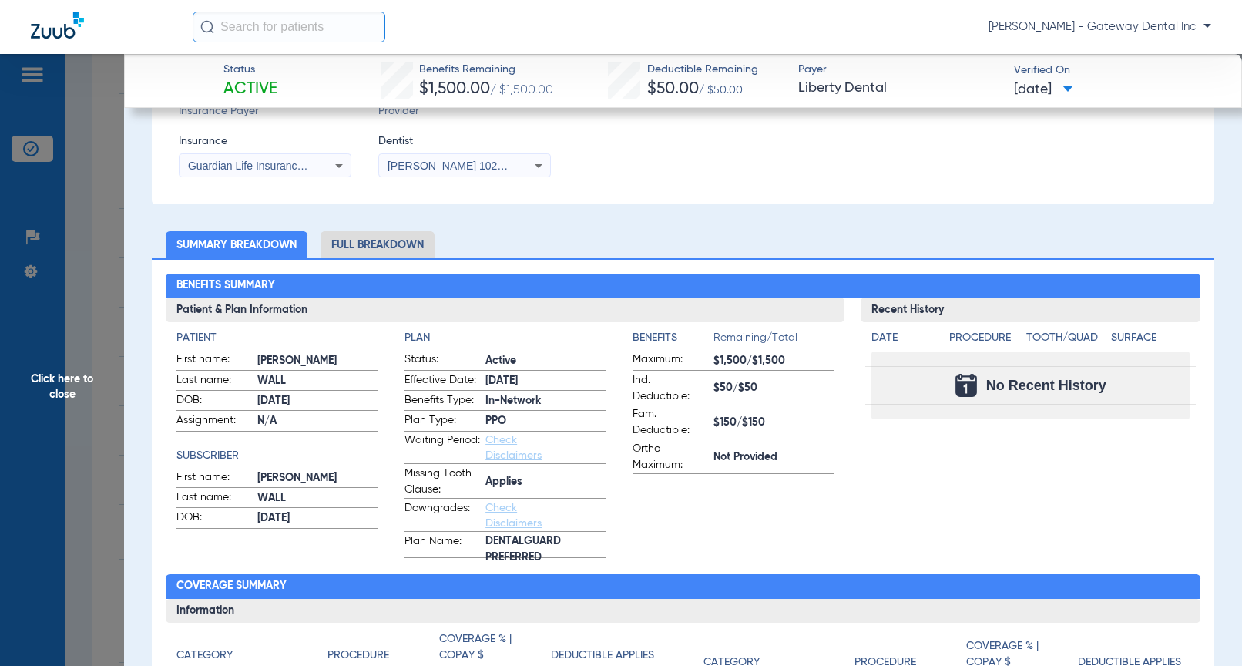
scroll to position [231, 0]
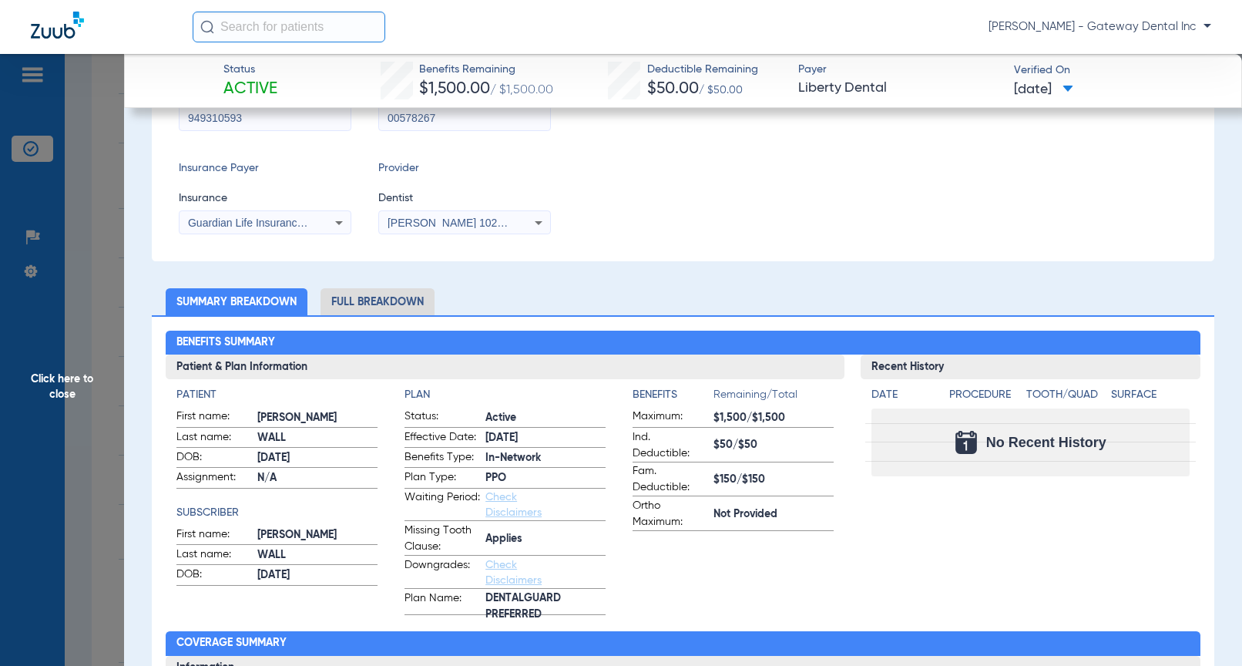
click at [382, 307] on li "Full Breakdown" at bounding box center [378, 301] width 114 height 27
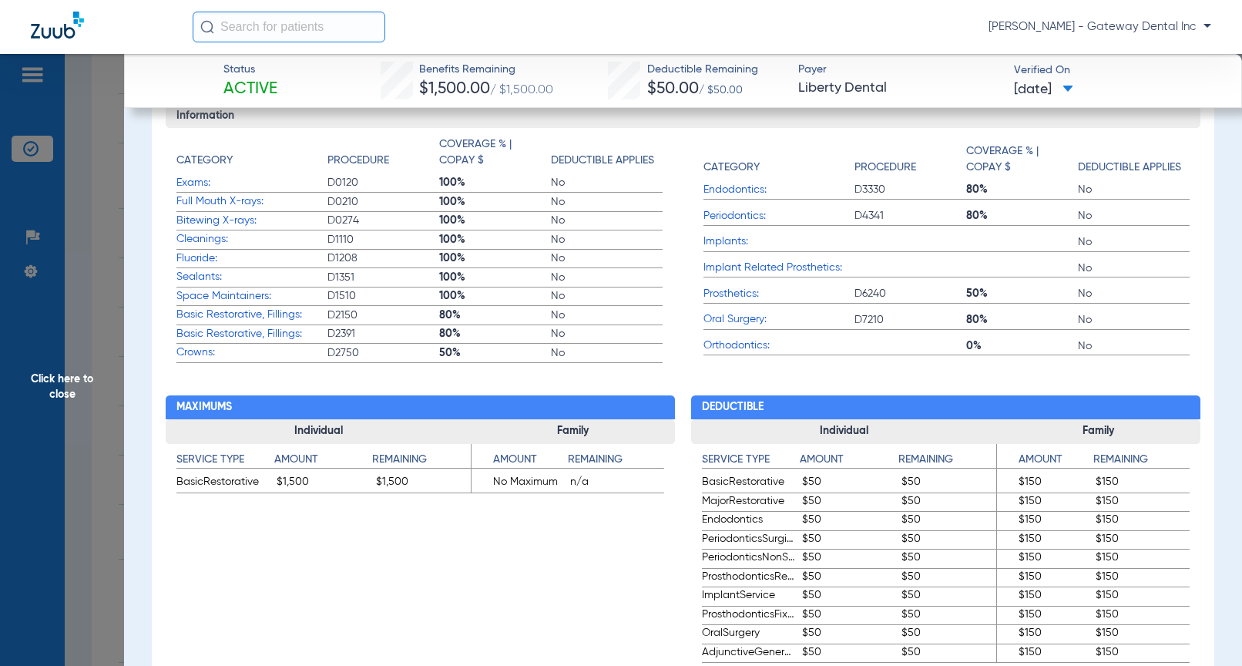
scroll to position [1079, 0]
